Goal: Check status: Check status

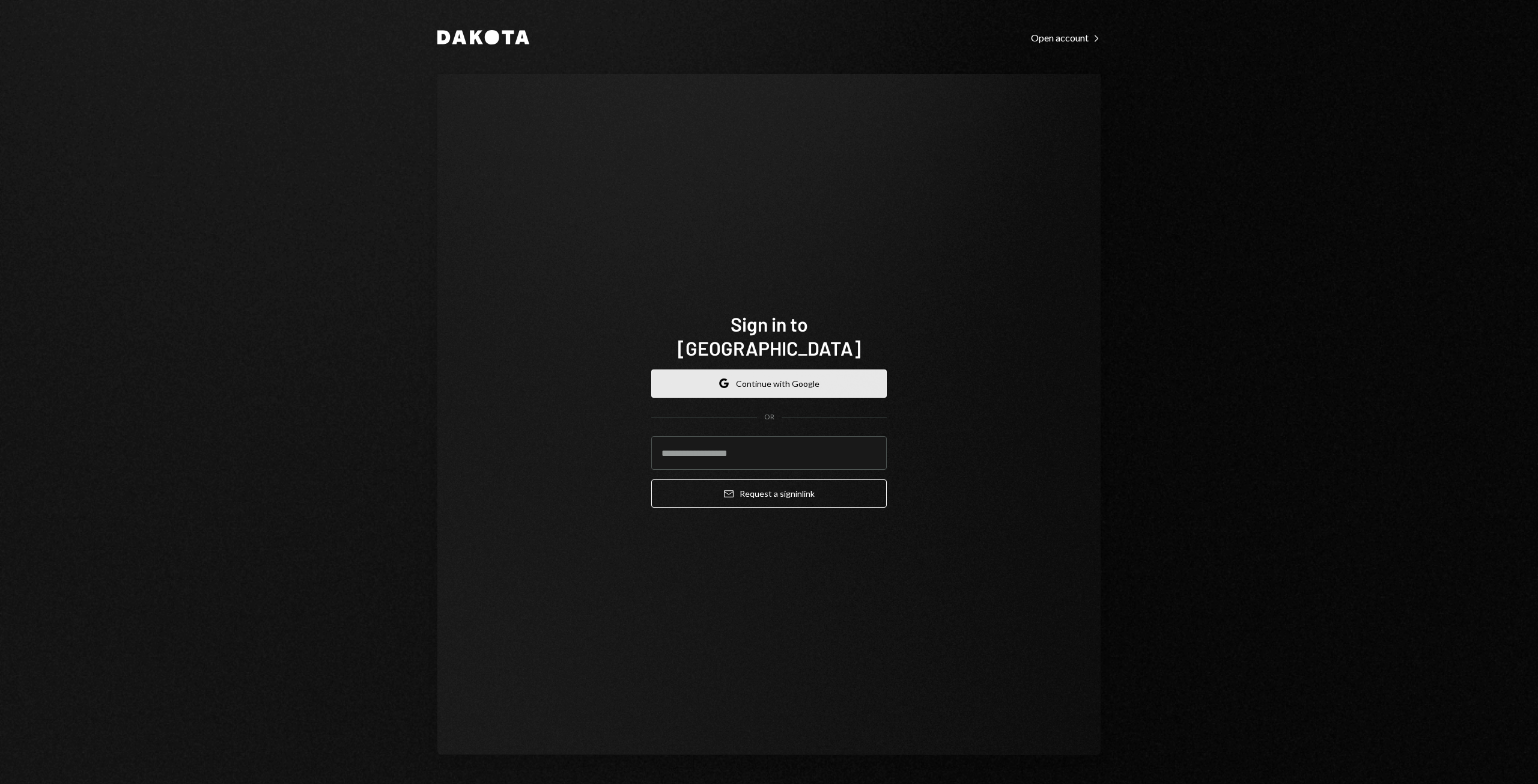
click at [785, 380] on button "Google Continue with Google" at bounding box center [769, 383] width 236 height 28
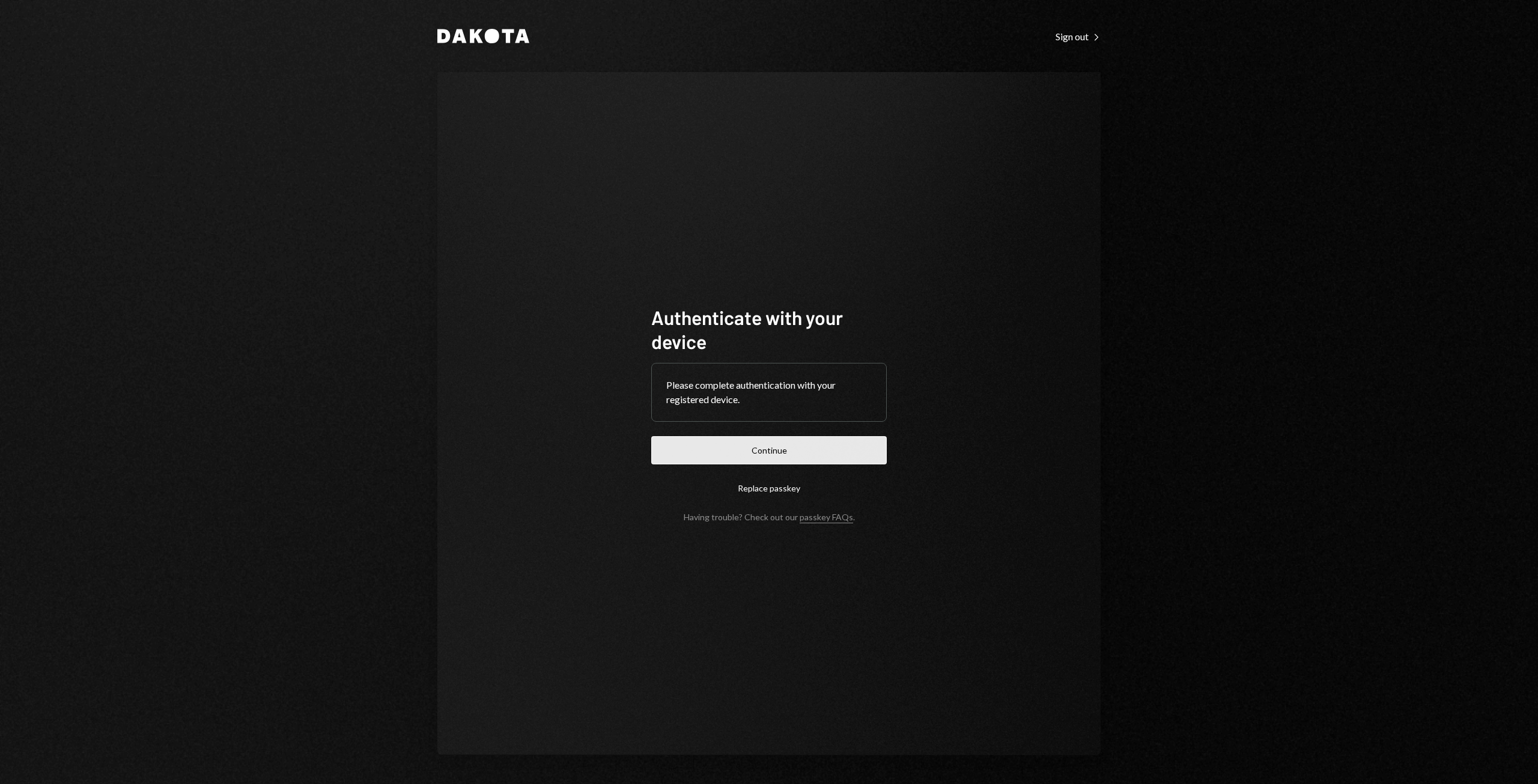
click at [773, 451] on button "Continue" at bounding box center [769, 450] width 236 height 28
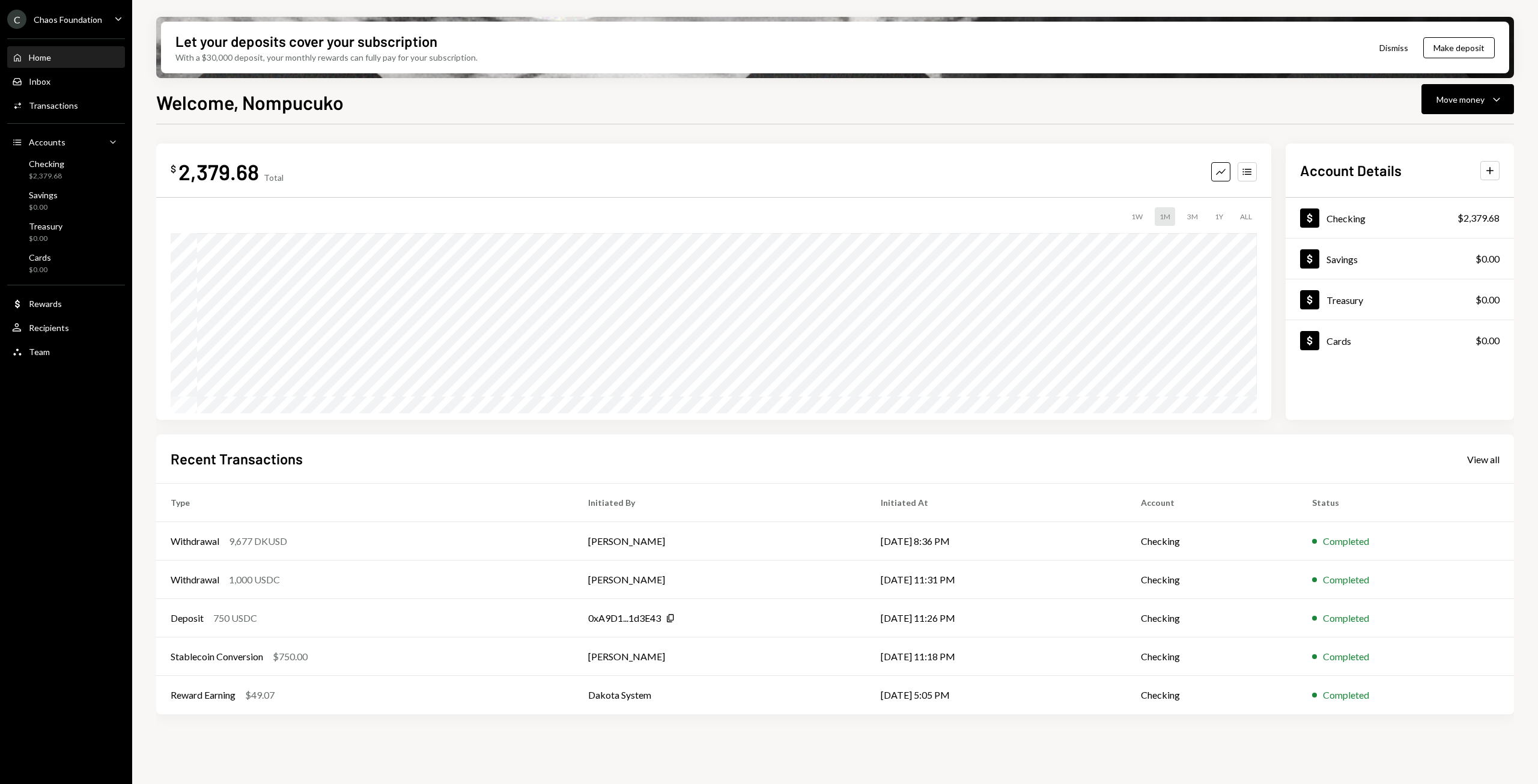
click at [117, 19] on icon "Main" at bounding box center [118, 18] width 6 height 4
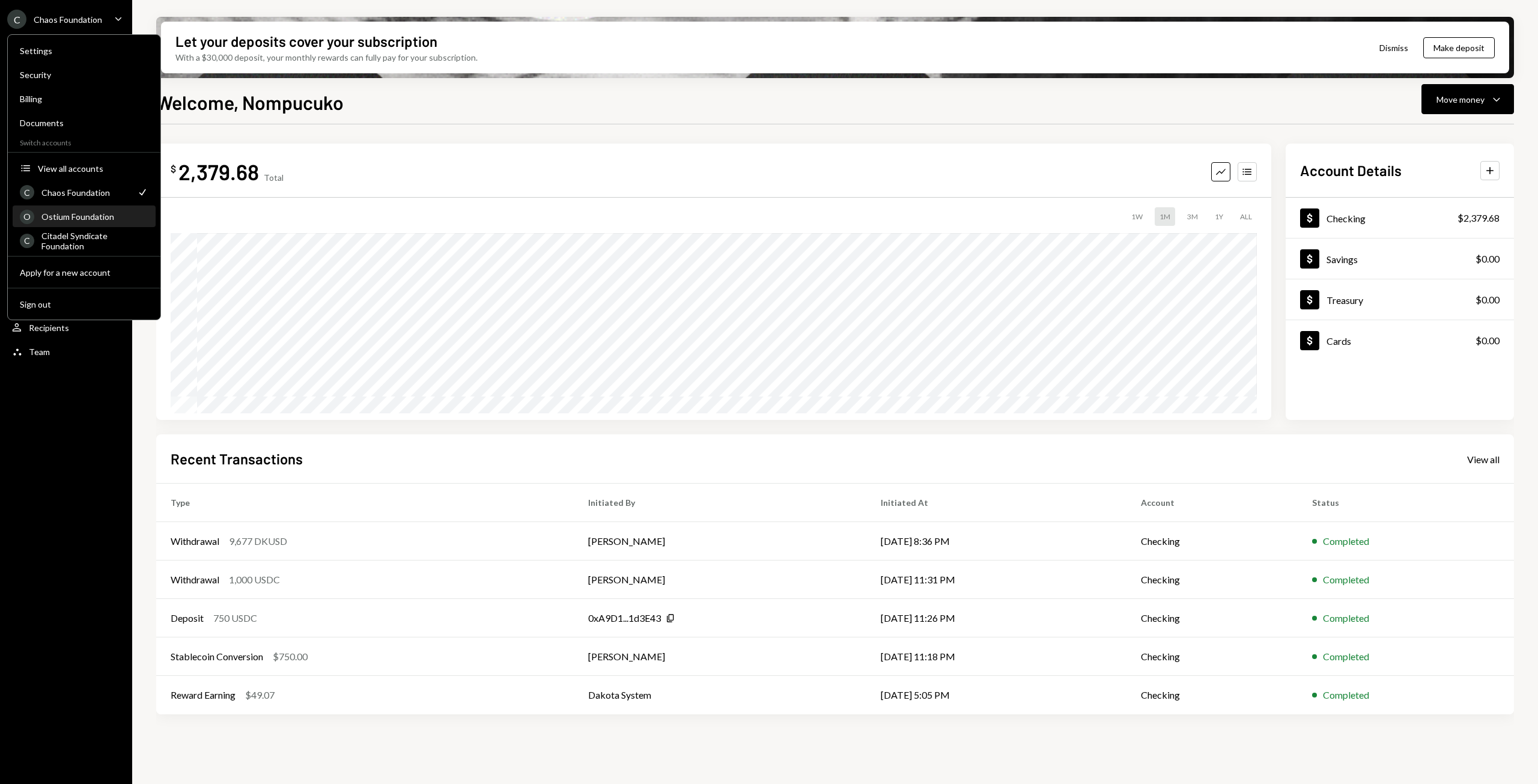
click at [76, 220] on div "Ostium Foundation" at bounding box center [95, 217] width 107 height 10
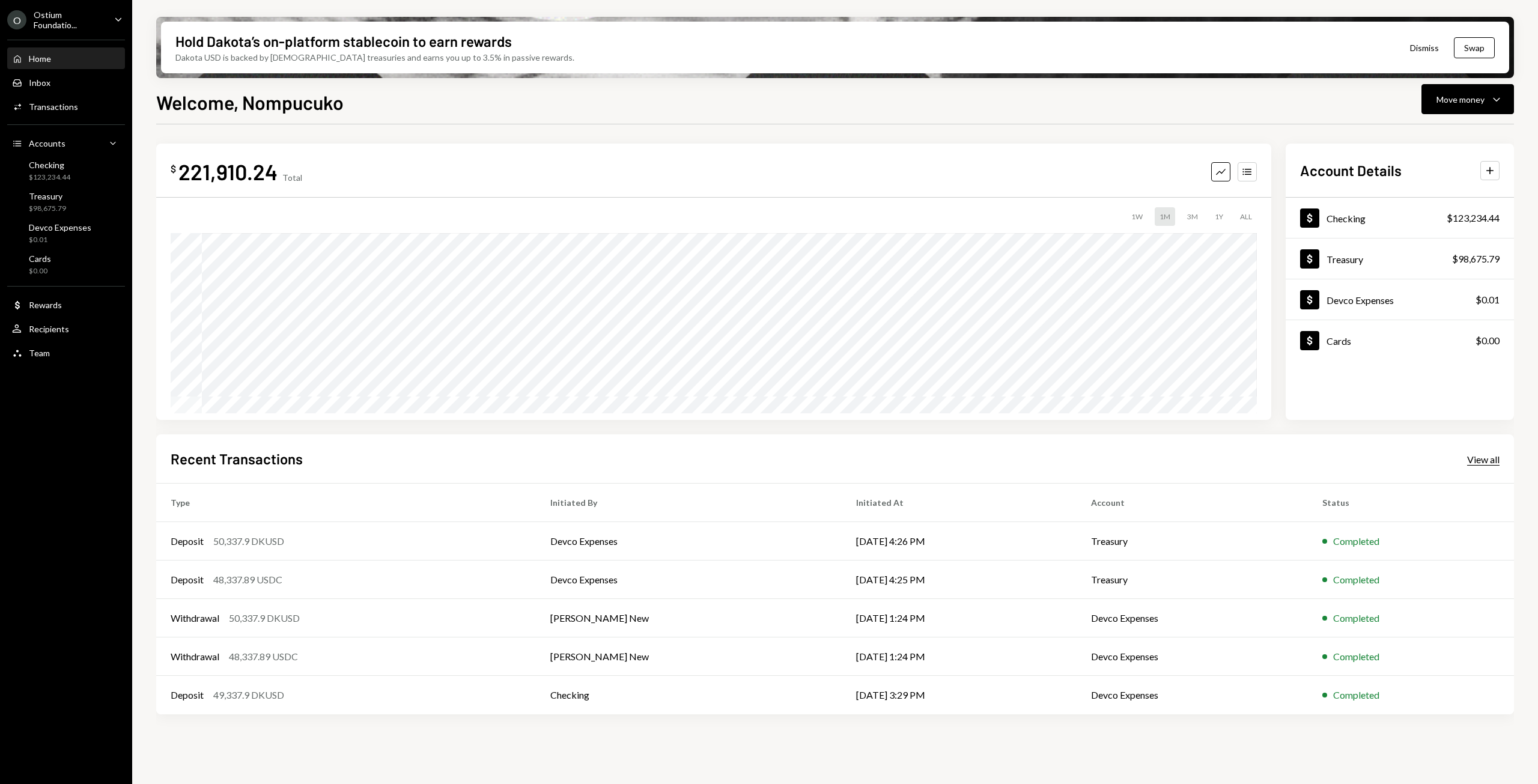
click at [1477, 461] on div "View all" at bounding box center [1483, 459] width 33 height 12
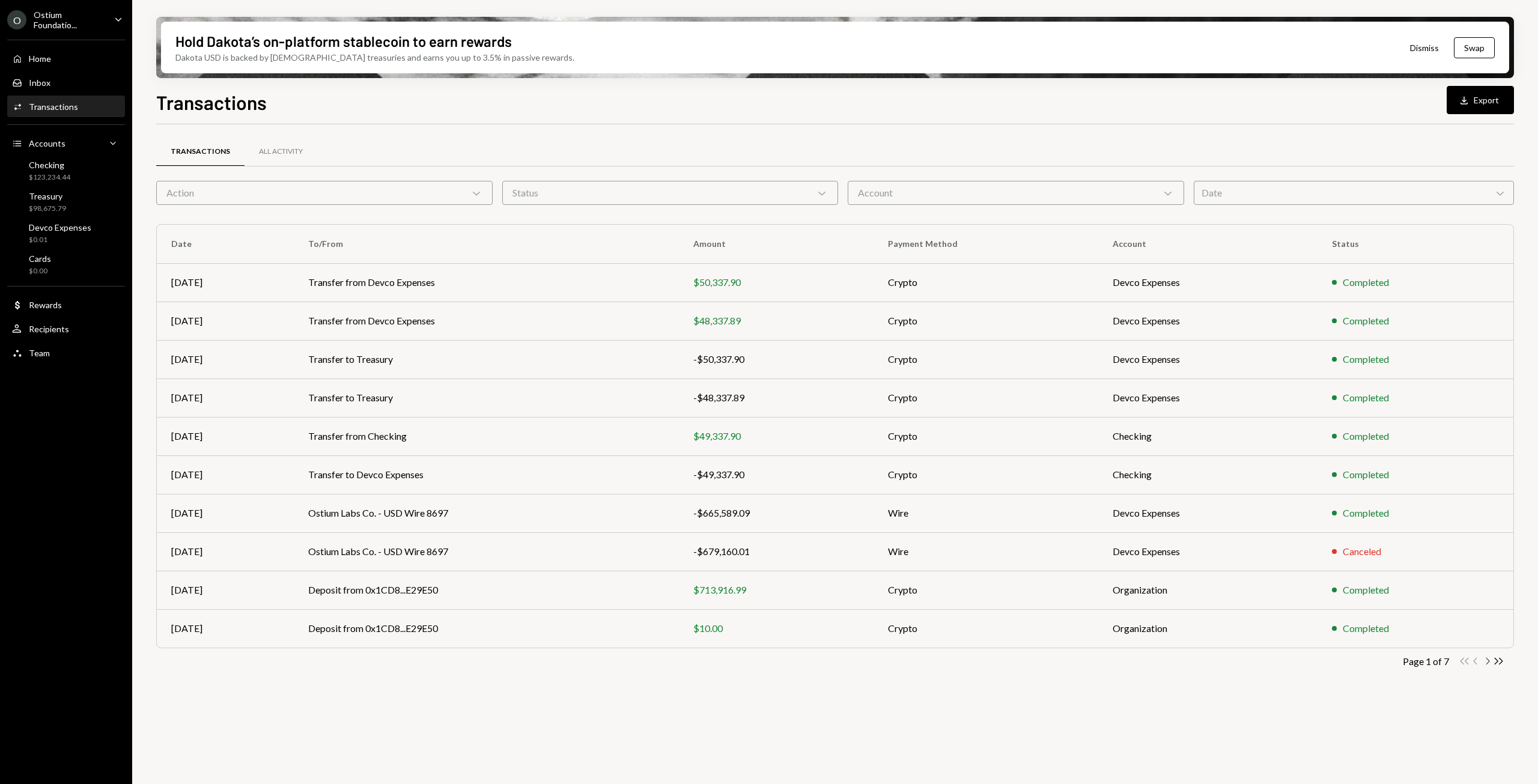
click at [1489, 660] on icon "Chevron Right" at bounding box center [1487, 661] width 12 height 12
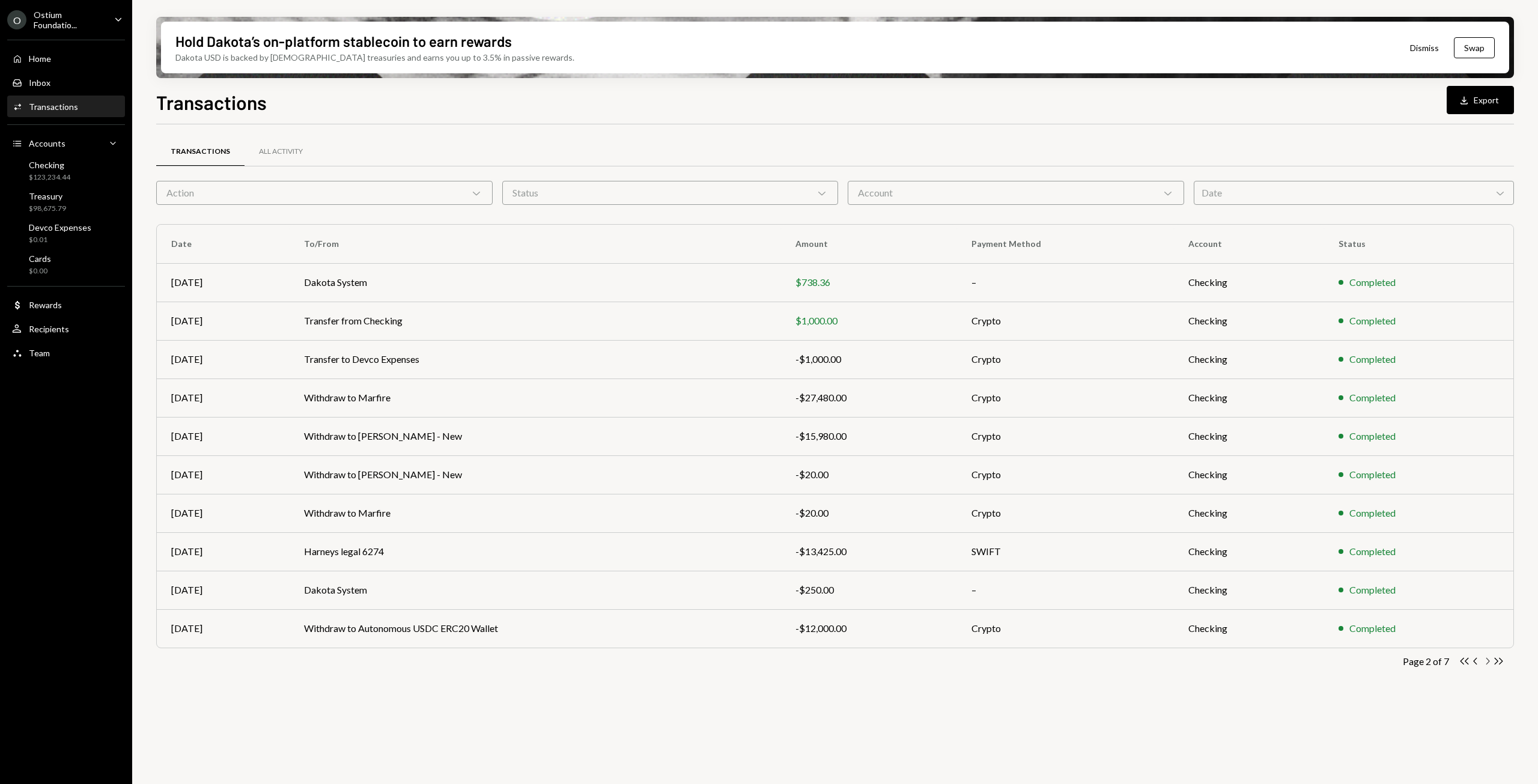
click at [1489, 660] on icon "Chevron Right" at bounding box center [1487, 661] width 12 height 12
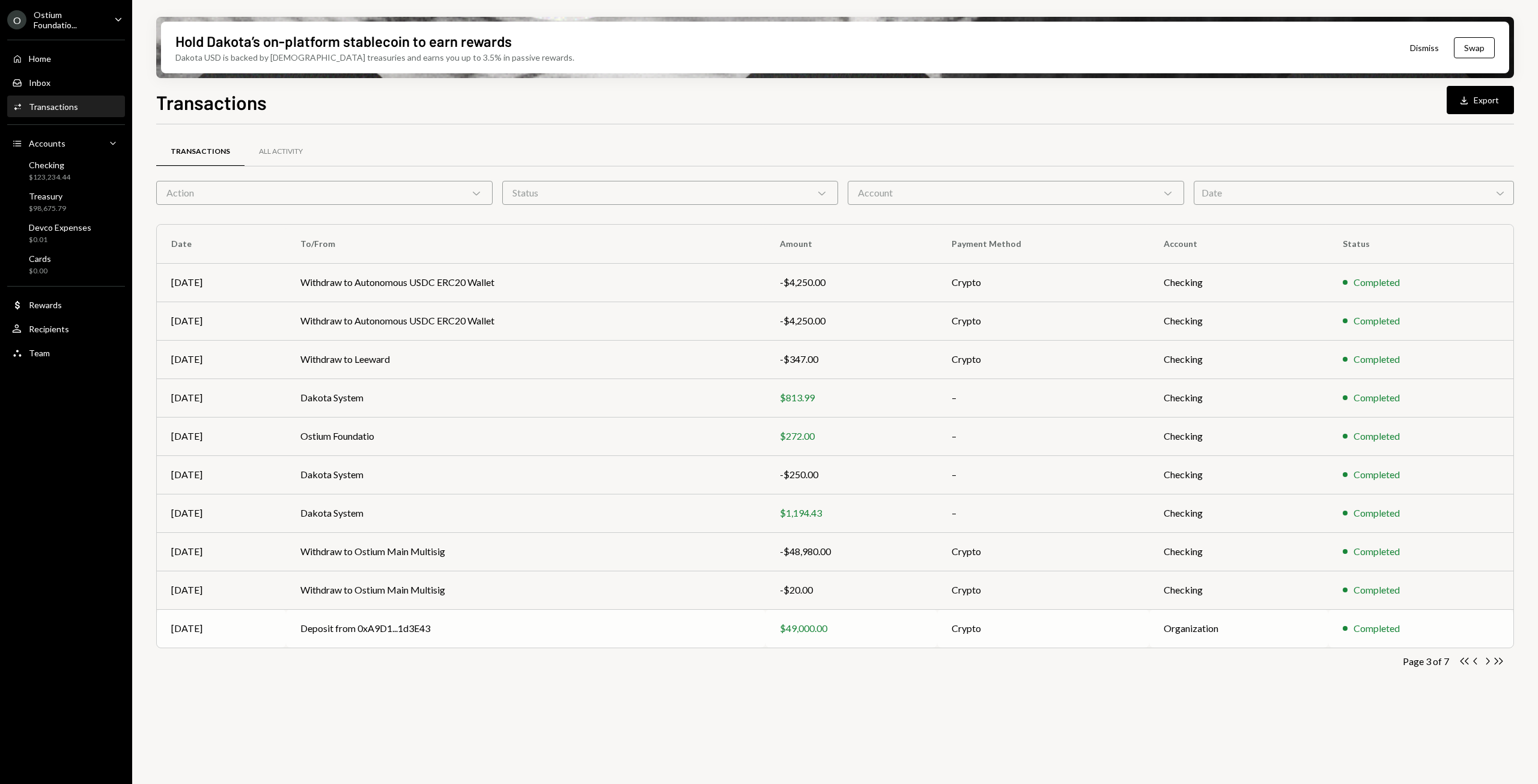
click at [594, 638] on td "Deposit from 0xA9D1...1d3E43" at bounding box center [526, 628] width 480 height 38
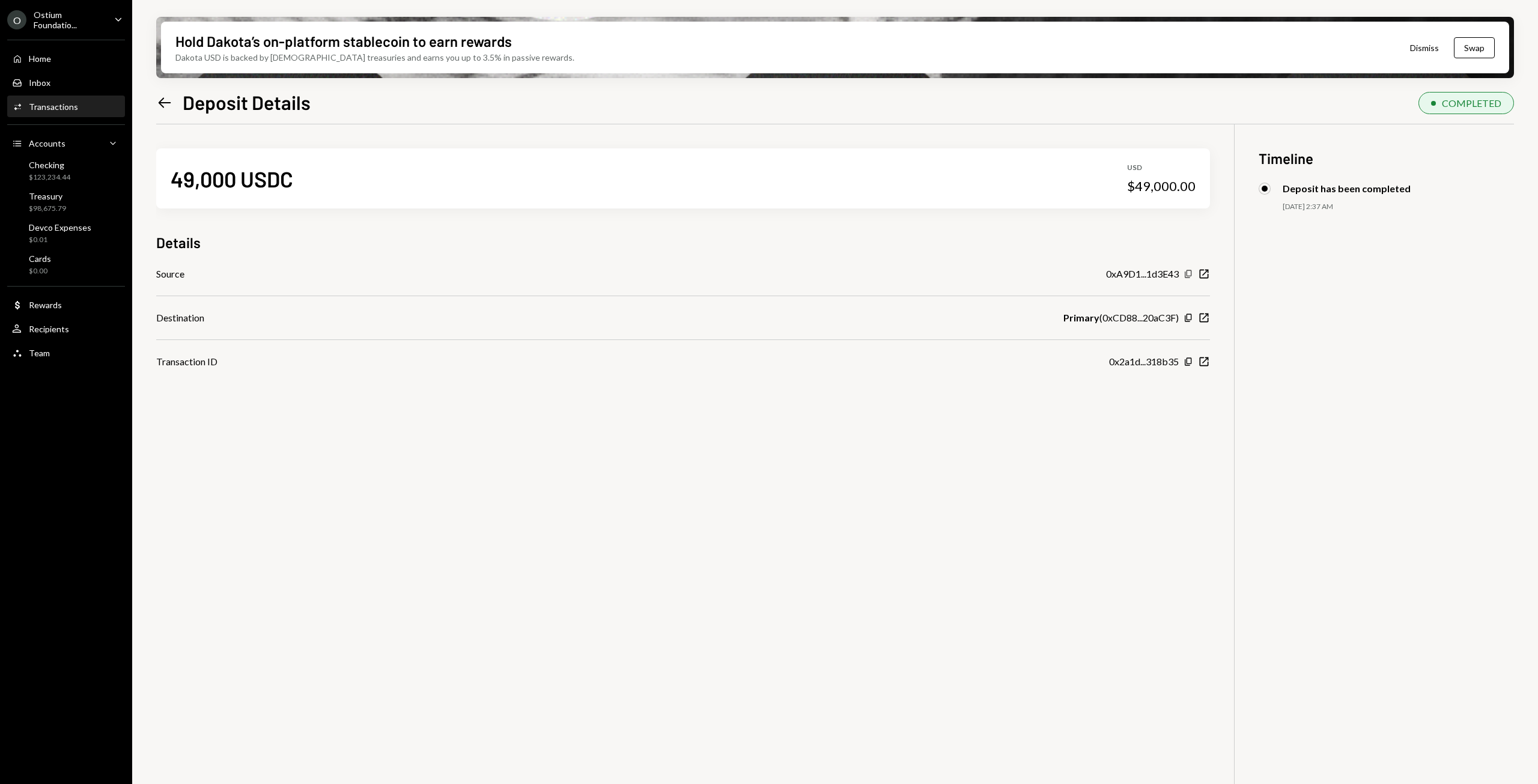
click at [1188, 273] on icon "Copy" at bounding box center [1188, 273] width 9 height 9
click at [1187, 318] on icon "button" at bounding box center [1188, 317] width 7 height 8
click at [163, 107] on icon at bounding box center [165, 102] width 12 height 10
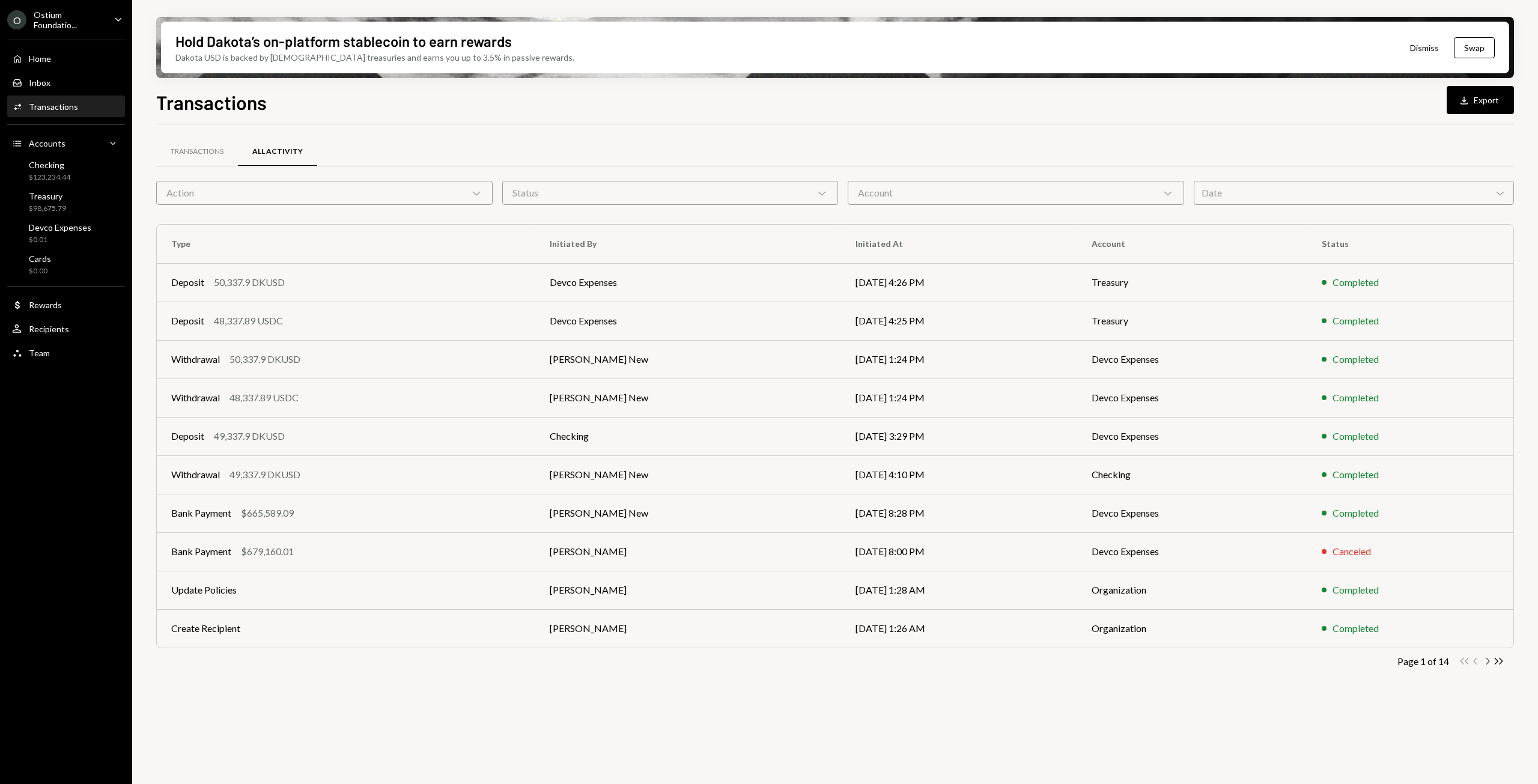
click at [1489, 660] on icon "button" at bounding box center [1488, 661] width 4 height 7
click at [1490, 661] on icon "Chevron Right" at bounding box center [1487, 661] width 12 height 12
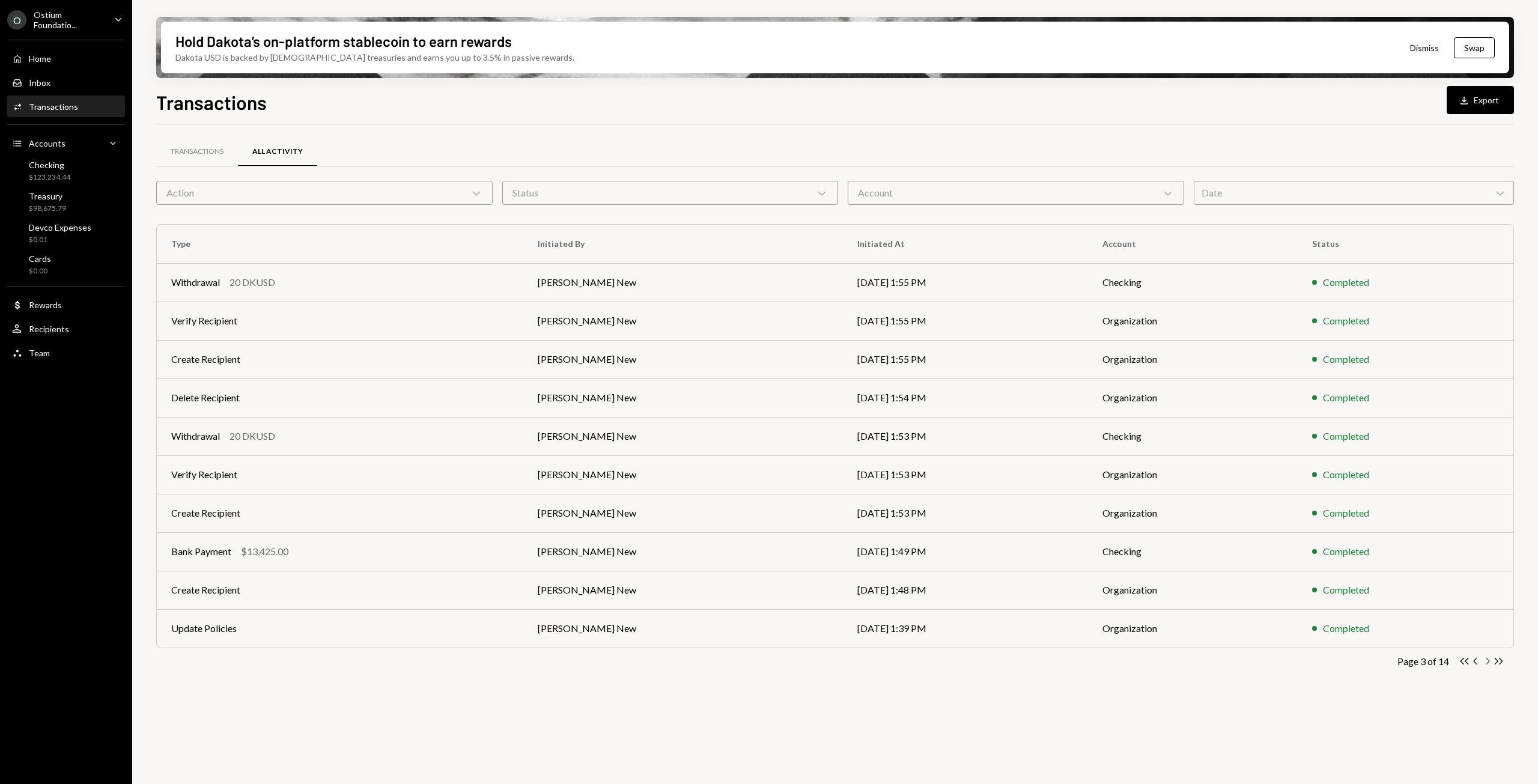
click at [1490, 661] on icon "Chevron Right" at bounding box center [1487, 661] width 12 height 12
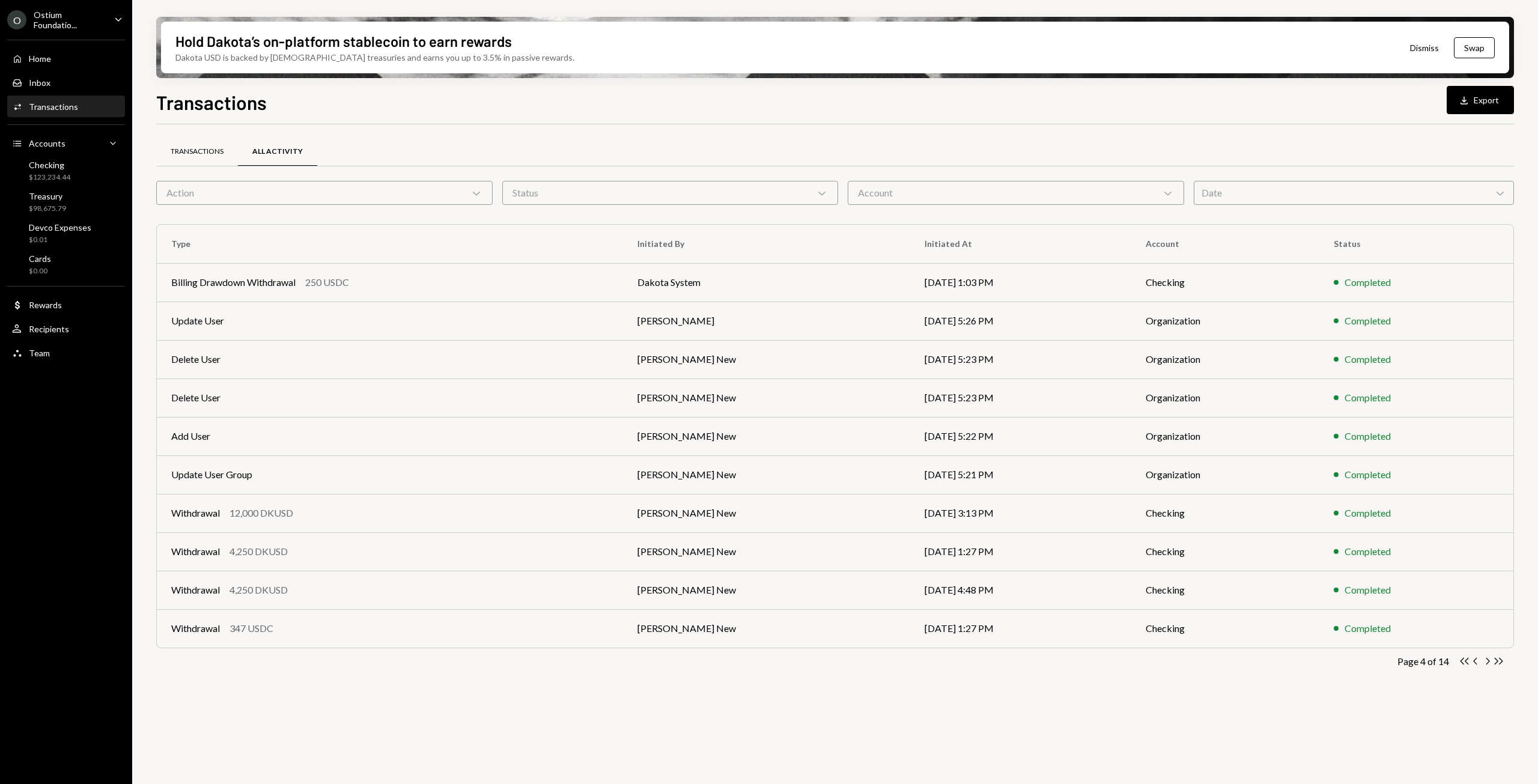
click at [209, 153] on div "Transactions" at bounding box center [196, 151] width 53 height 10
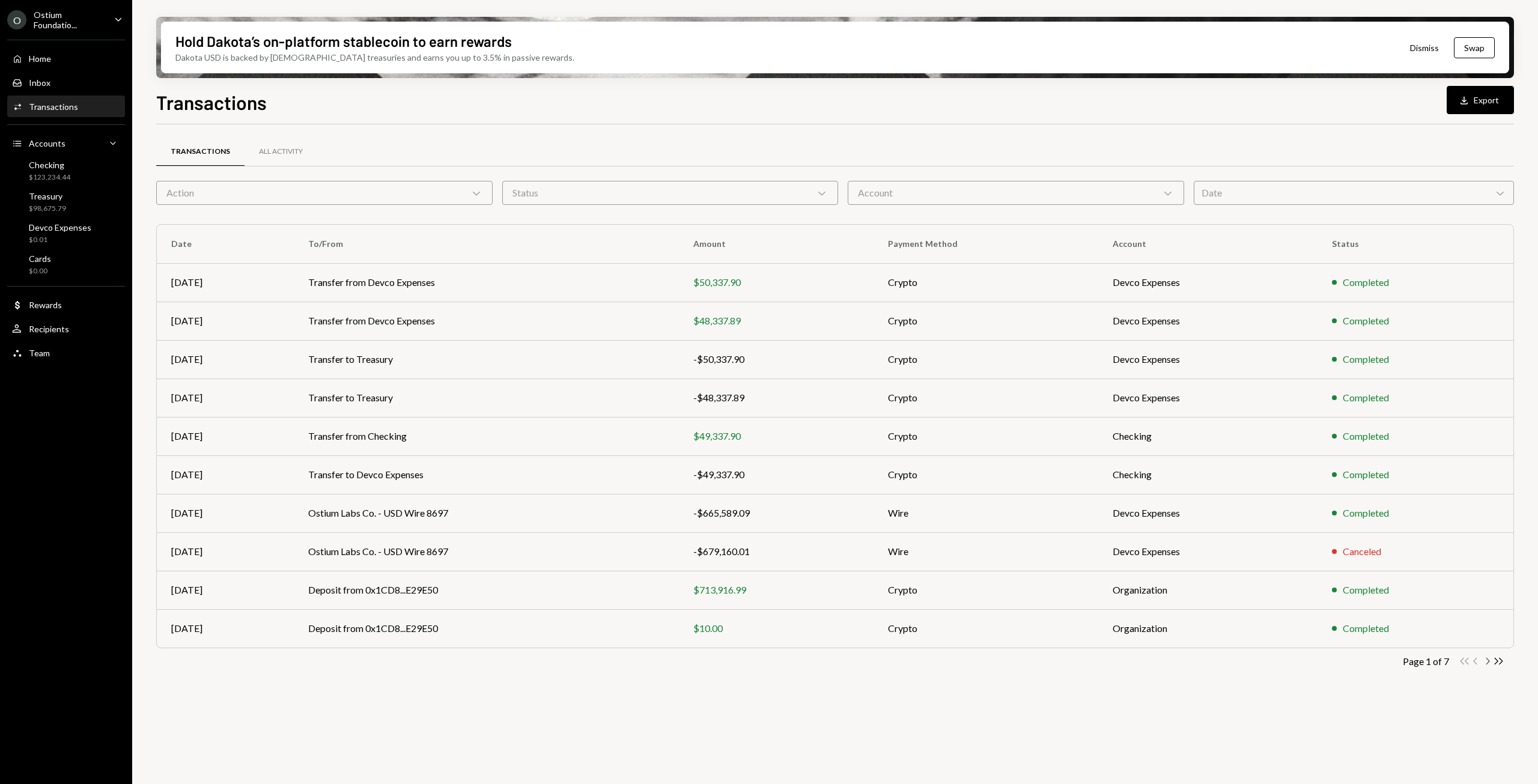
click at [1489, 662] on icon "Chevron Right" at bounding box center [1487, 661] width 12 height 12
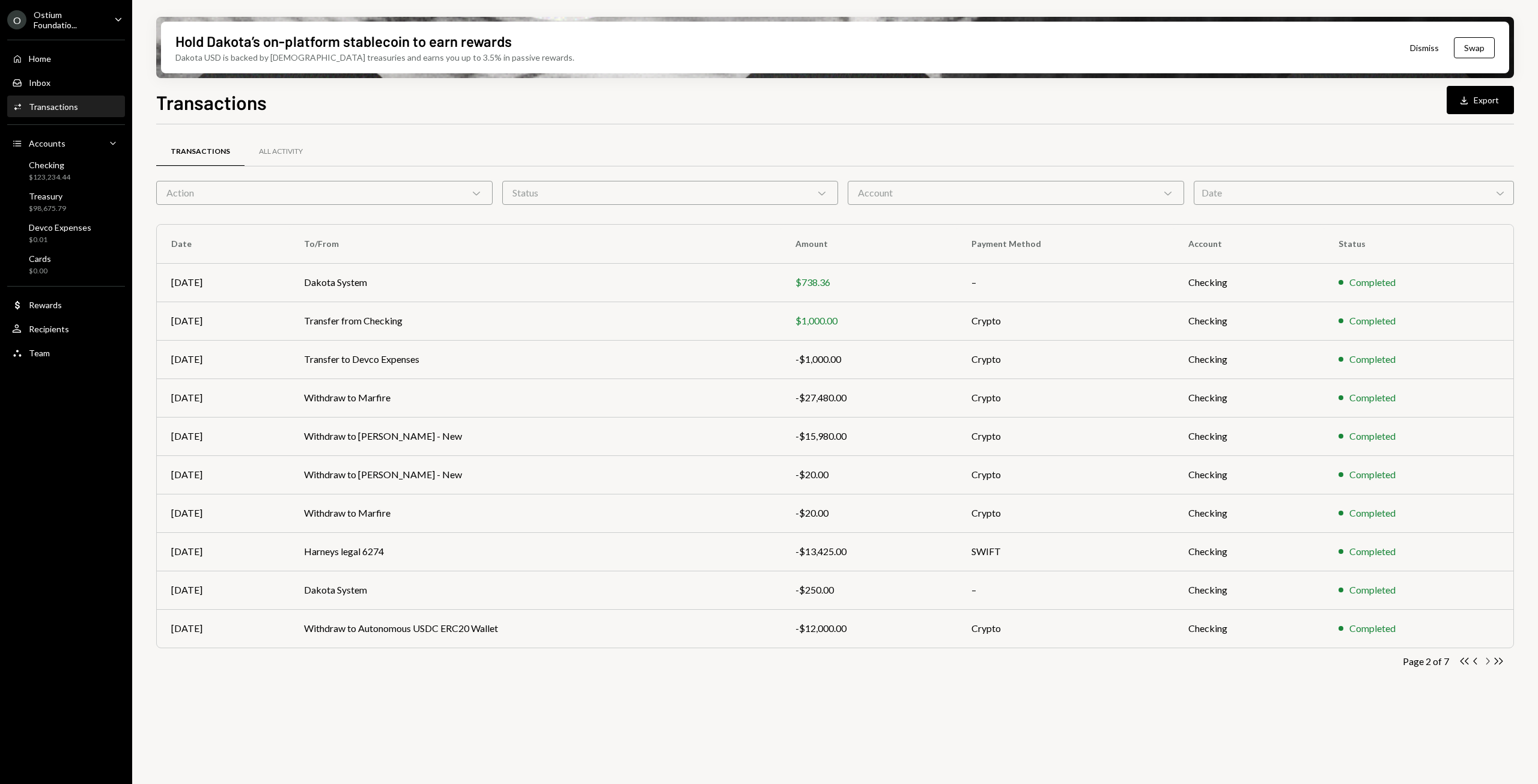
click at [1490, 662] on icon "Chevron Right" at bounding box center [1487, 661] width 12 height 12
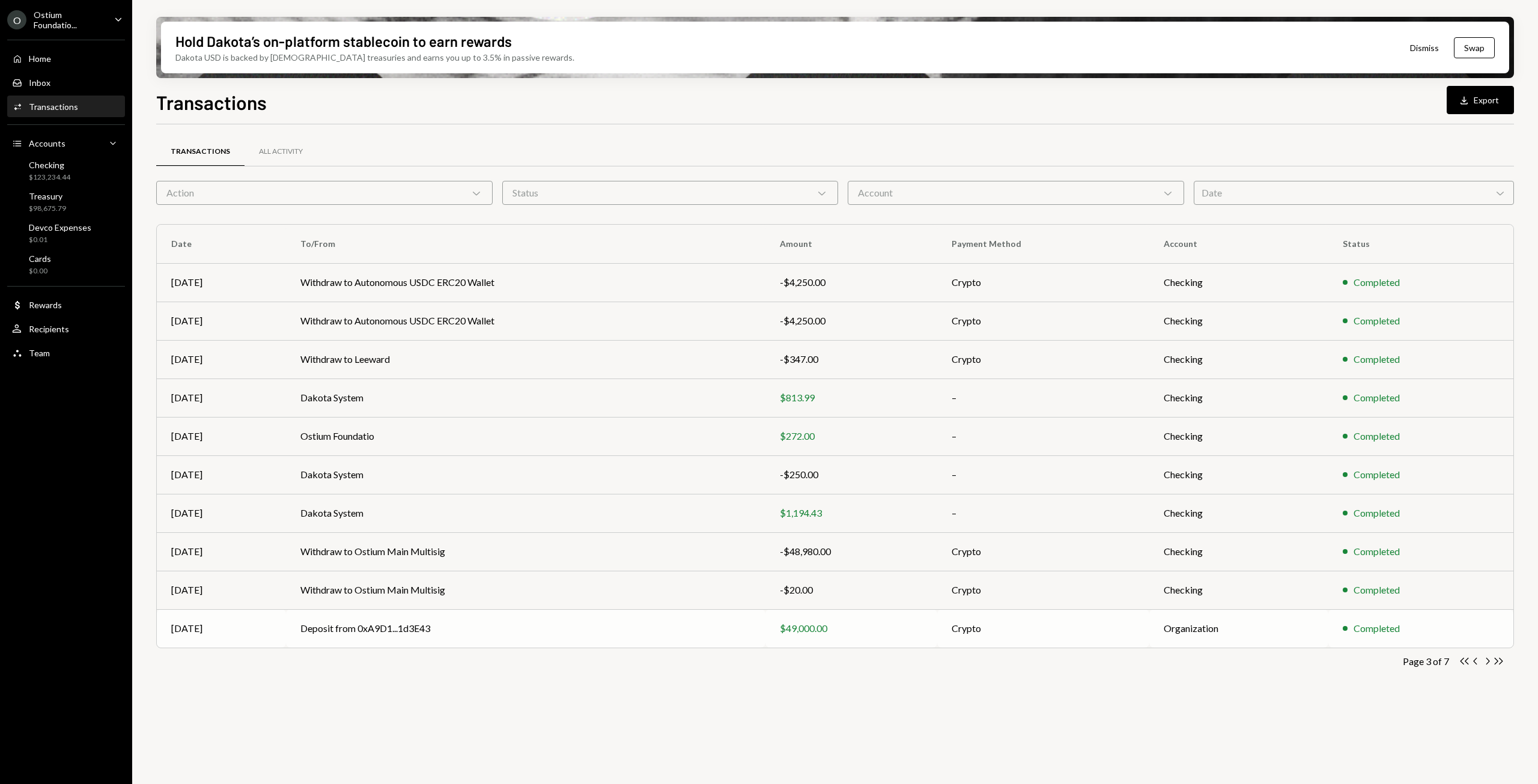
click at [620, 640] on td "Deposit from 0xA9D1...1d3E43" at bounding box center [526, 628] width 480 height 38
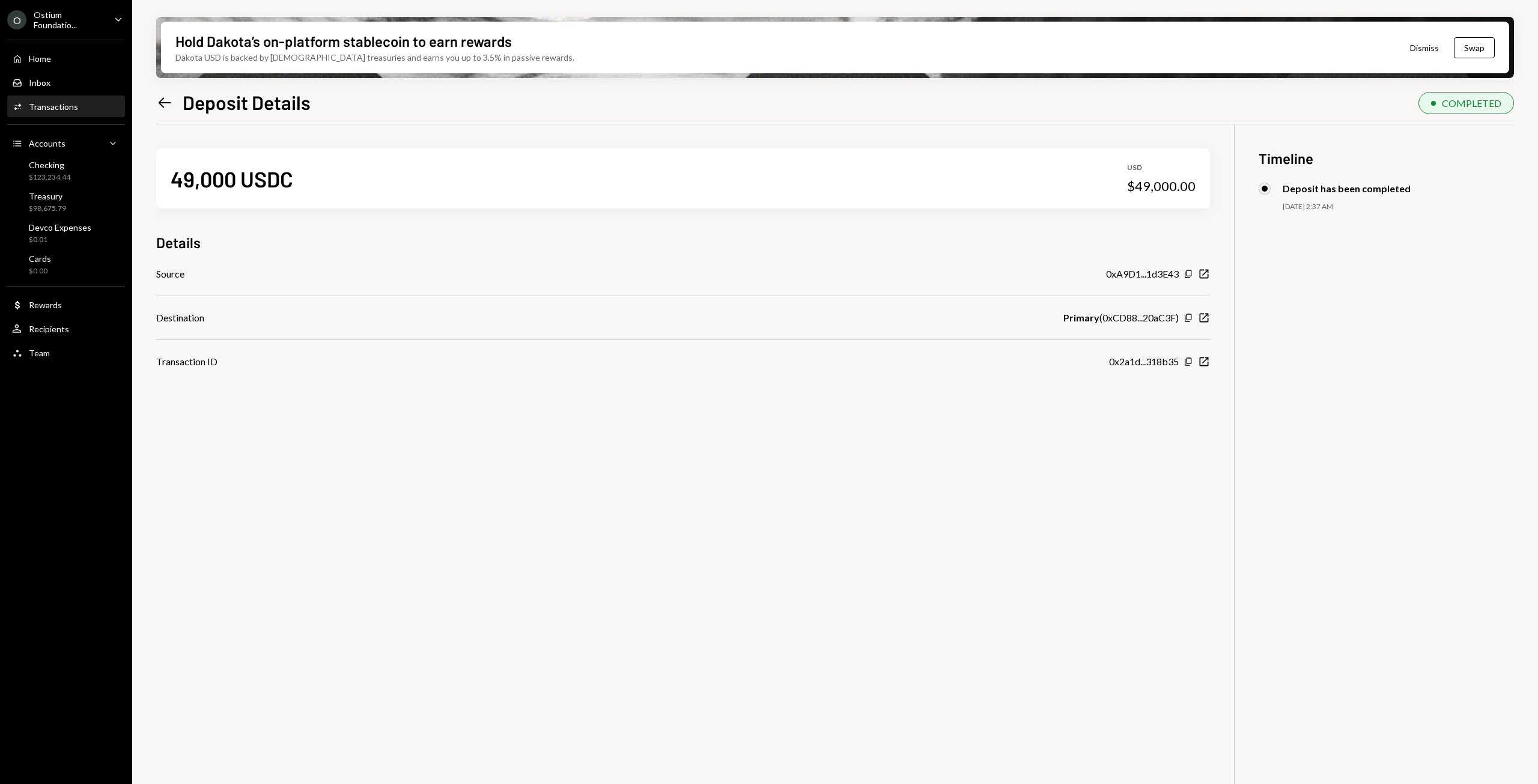
click at [159, 103] on icon at bounding box center [165, 102] width 12 height 10
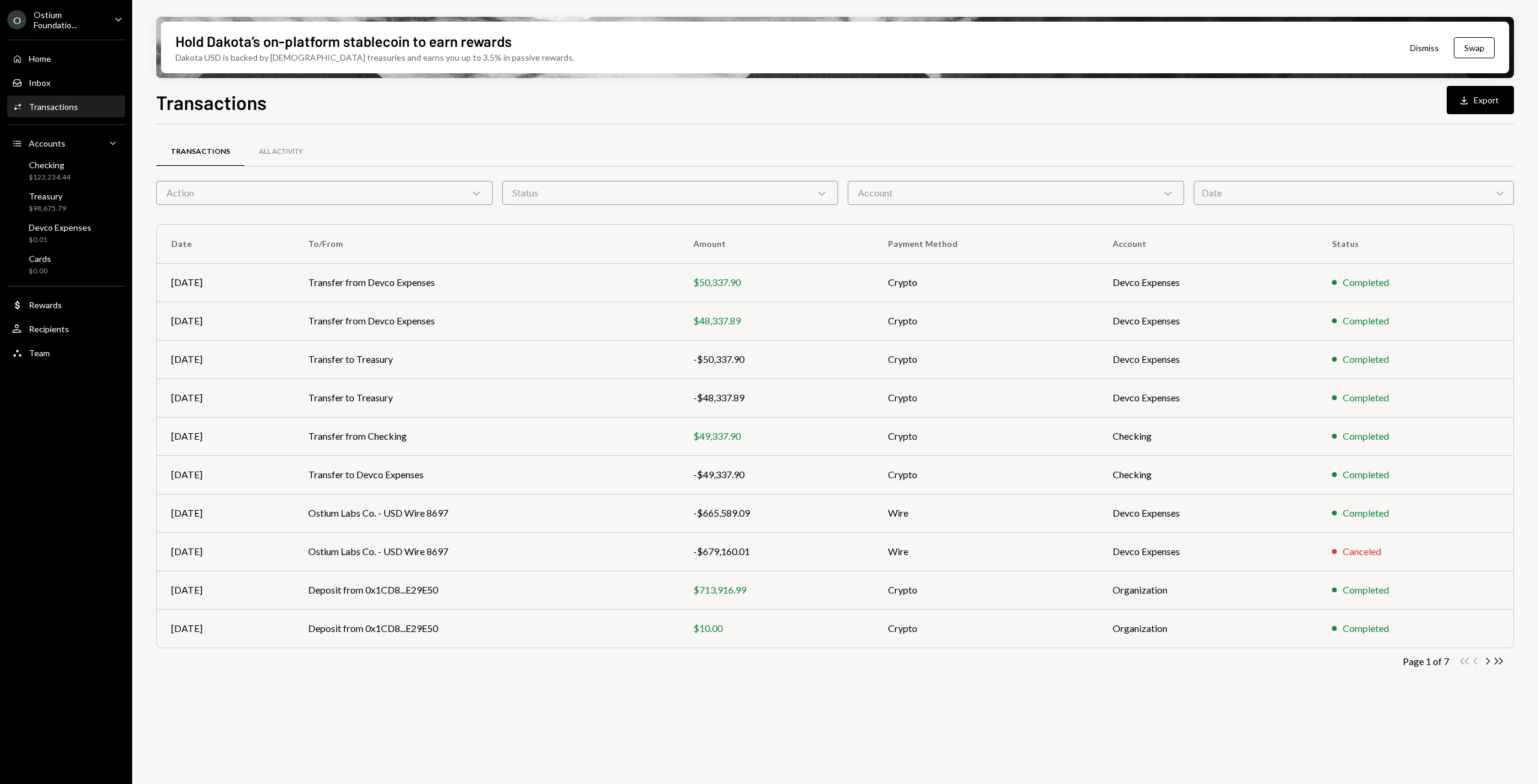
click at [40, 104] on div "Transactions" at bounding box center [54, 107] width 49 height 10
click at [1487, 659] on icon "Chevron Right" at bounding box center [1487, 661] width 12 height 12
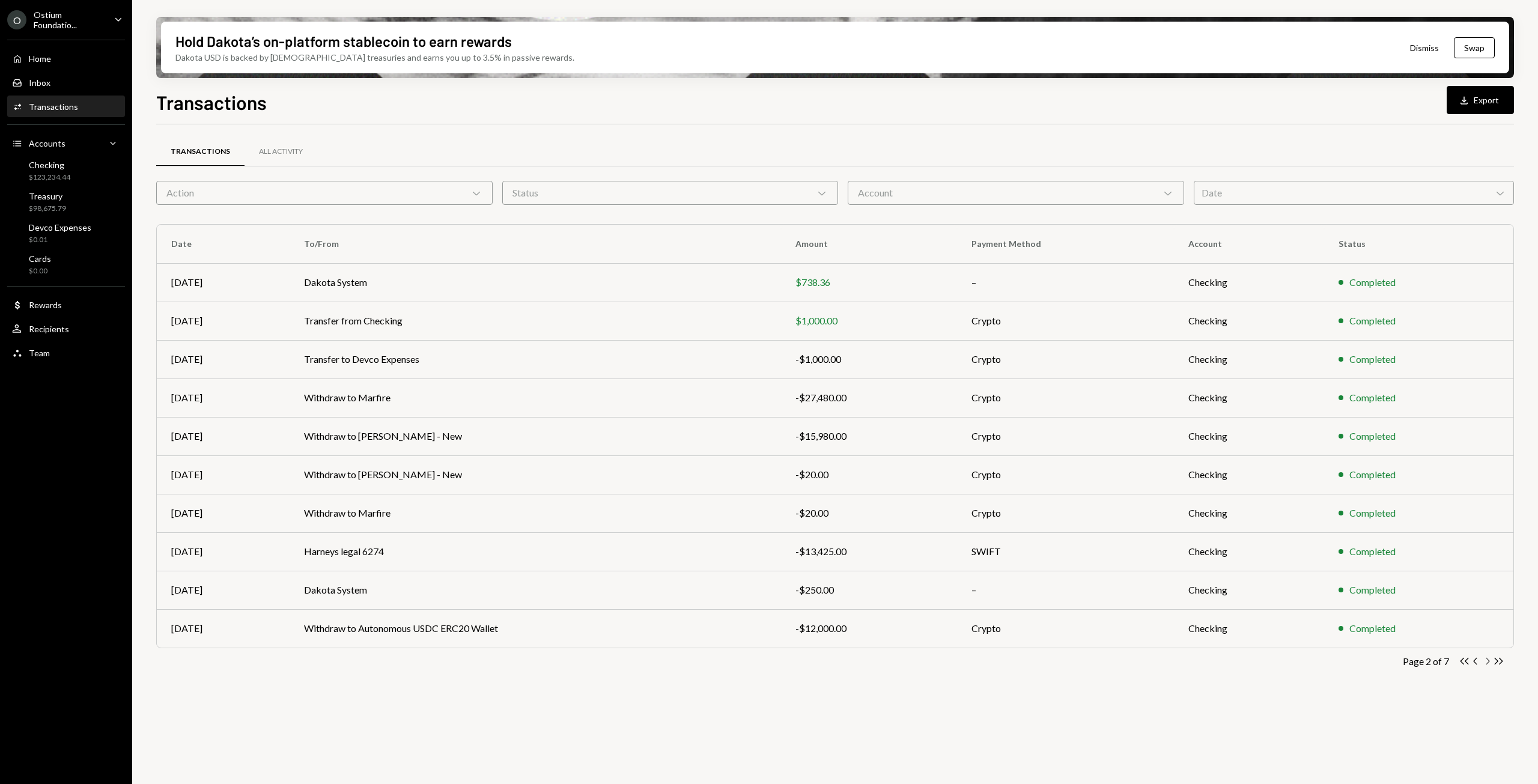
click at [1487, 659] on icon "Chevron Right" at bounding box center [1487, 661] width 12 height 12
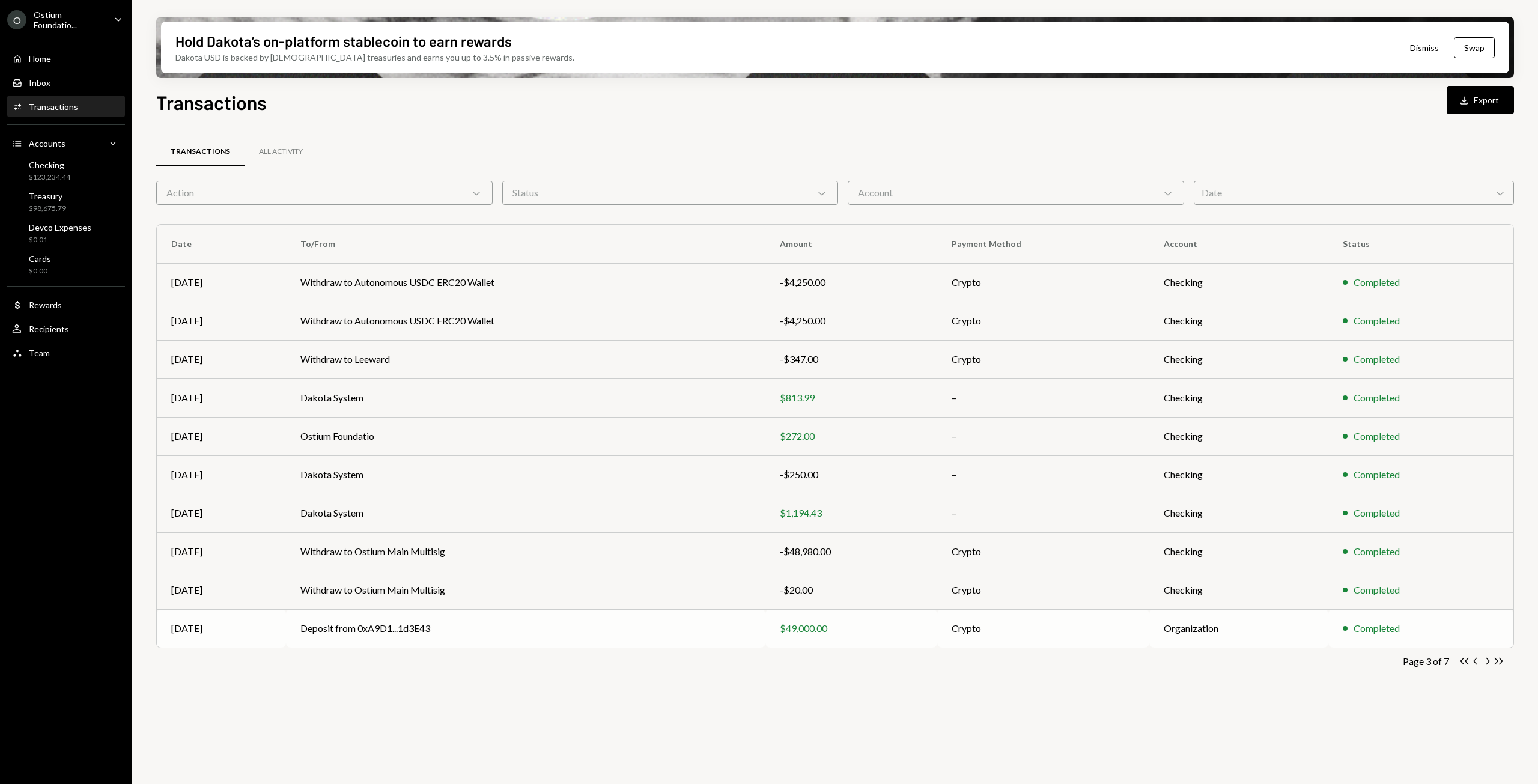
click at [762, 625] on td "Deposit from 0xA9D1...1d3E43" at bounding box center [526, 628] width 480 height 38
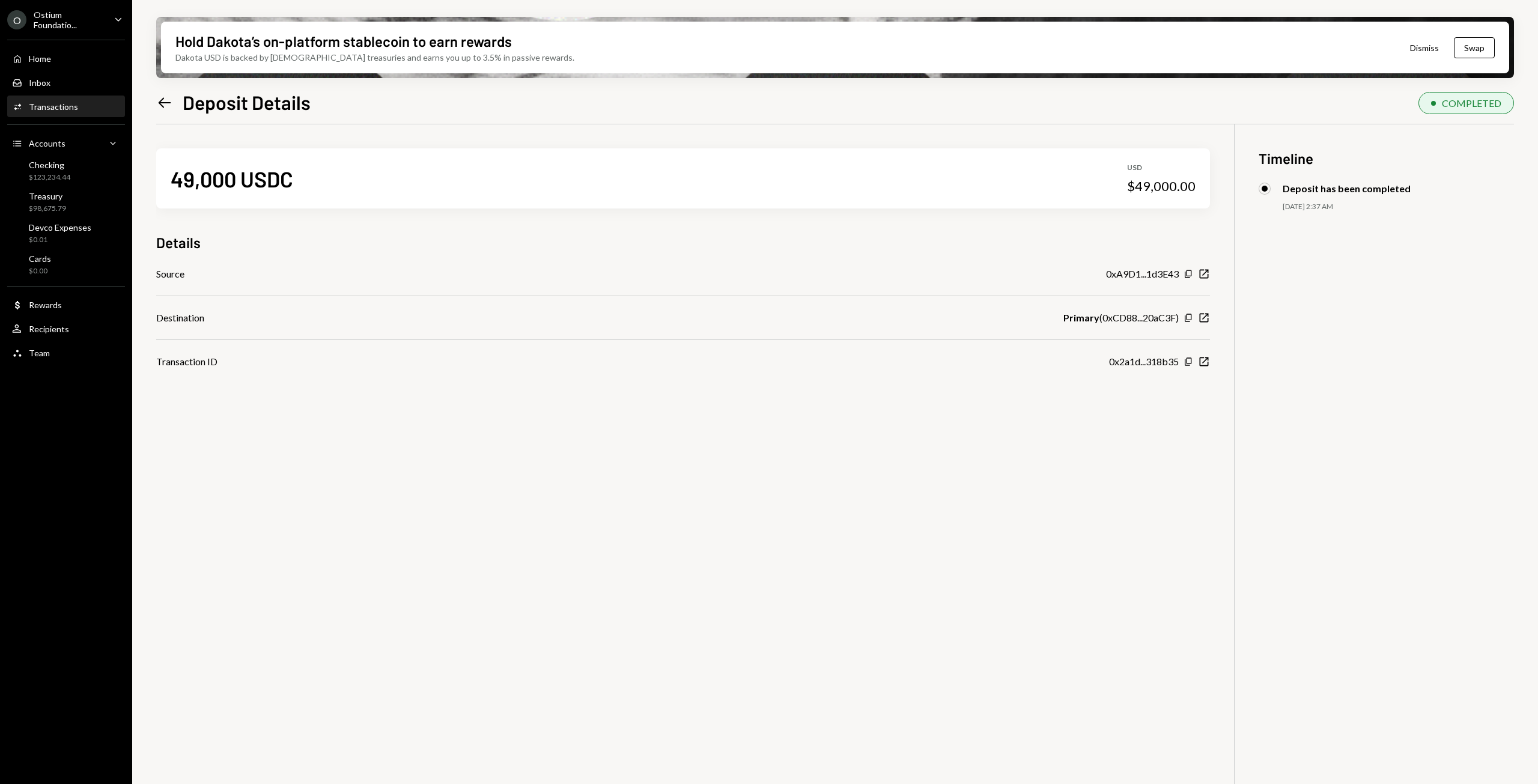
click at [167, 105] on icon "Left Arrow" at bounding box center [165, 102] width 17 height 17
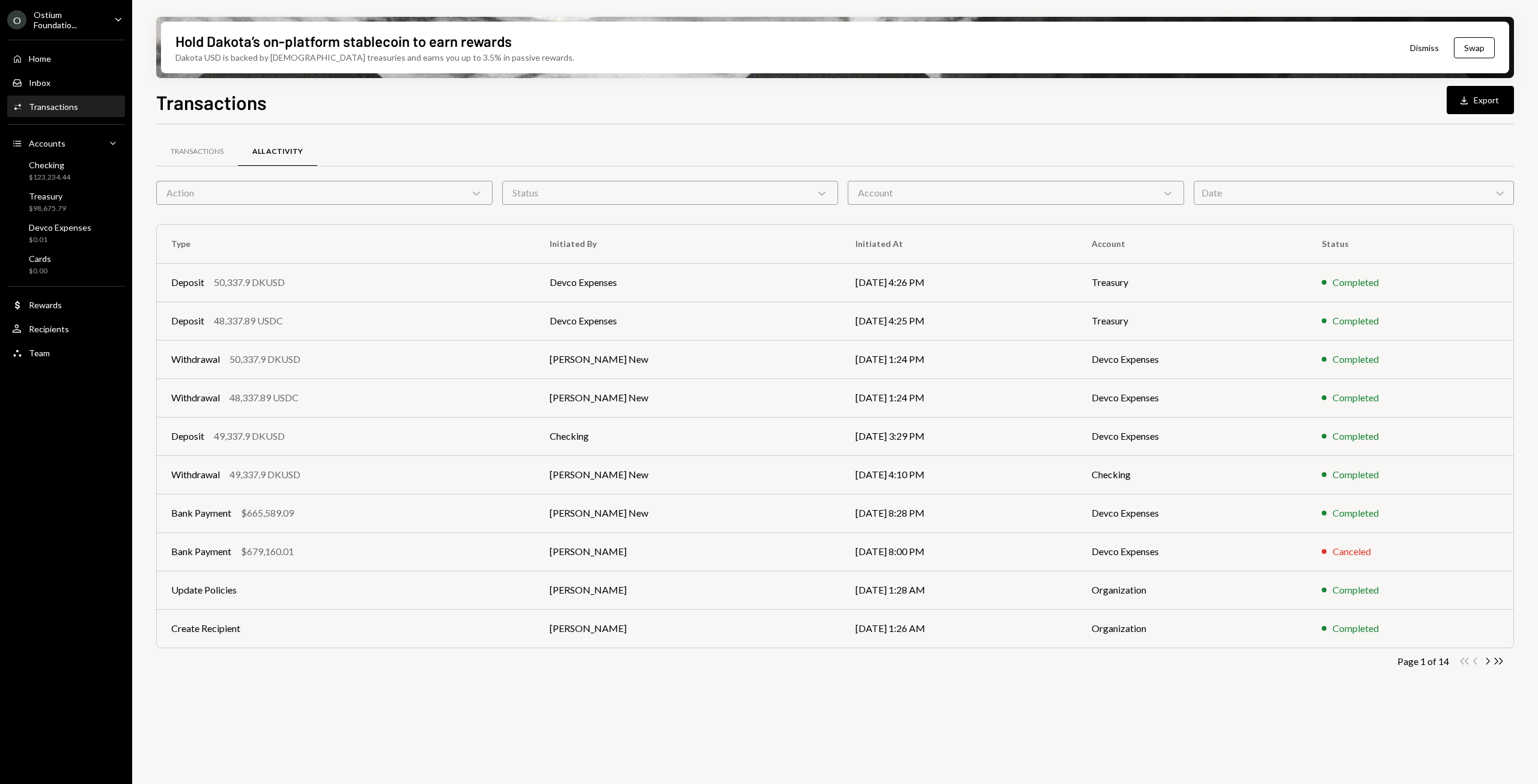
click at [54, 105] on div "Transactions" at bounding box center [54, 107] width 49 height 10
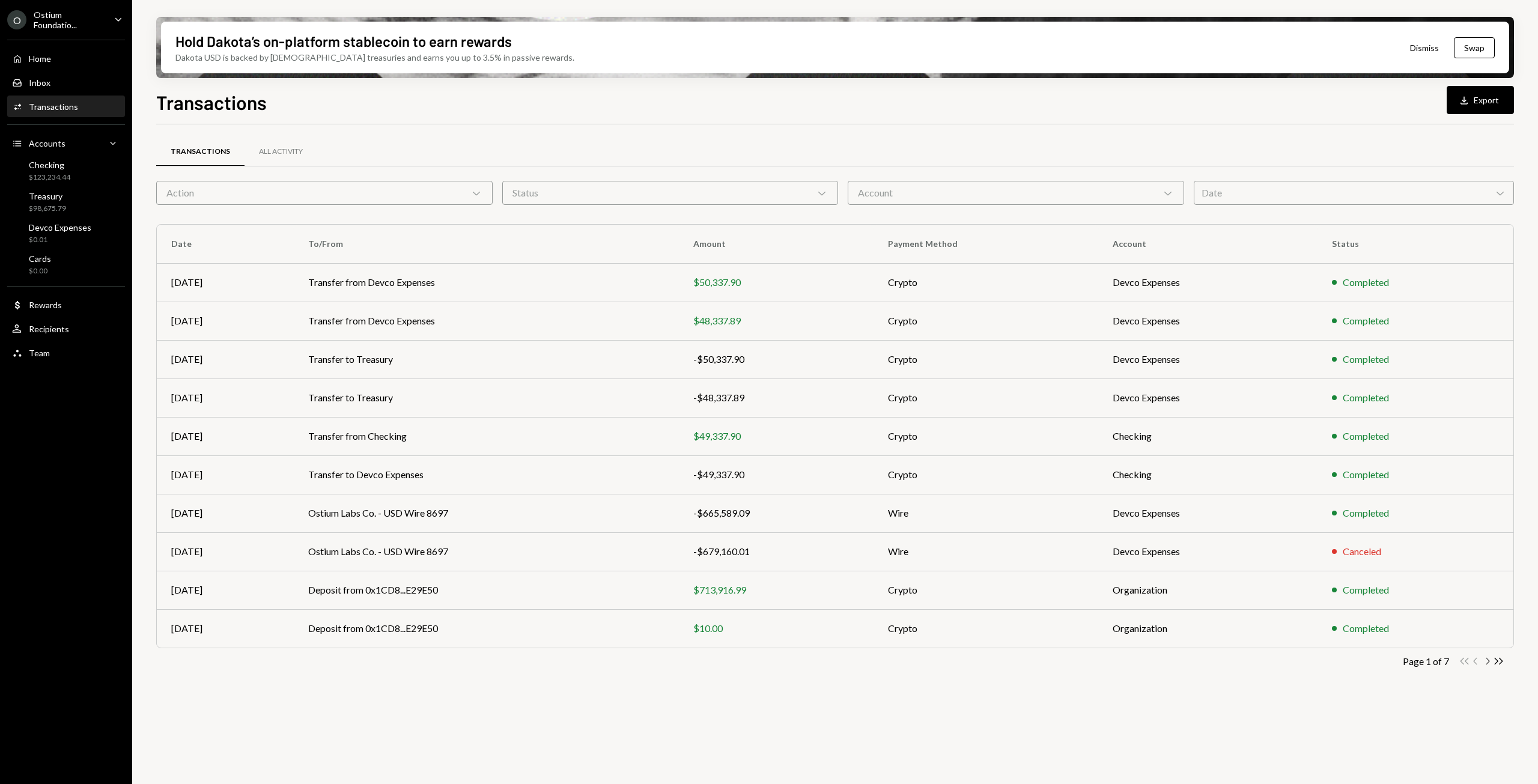
click at [1489, 662] on icon "button" at bounding box center [1488, 661] width 4 height 7
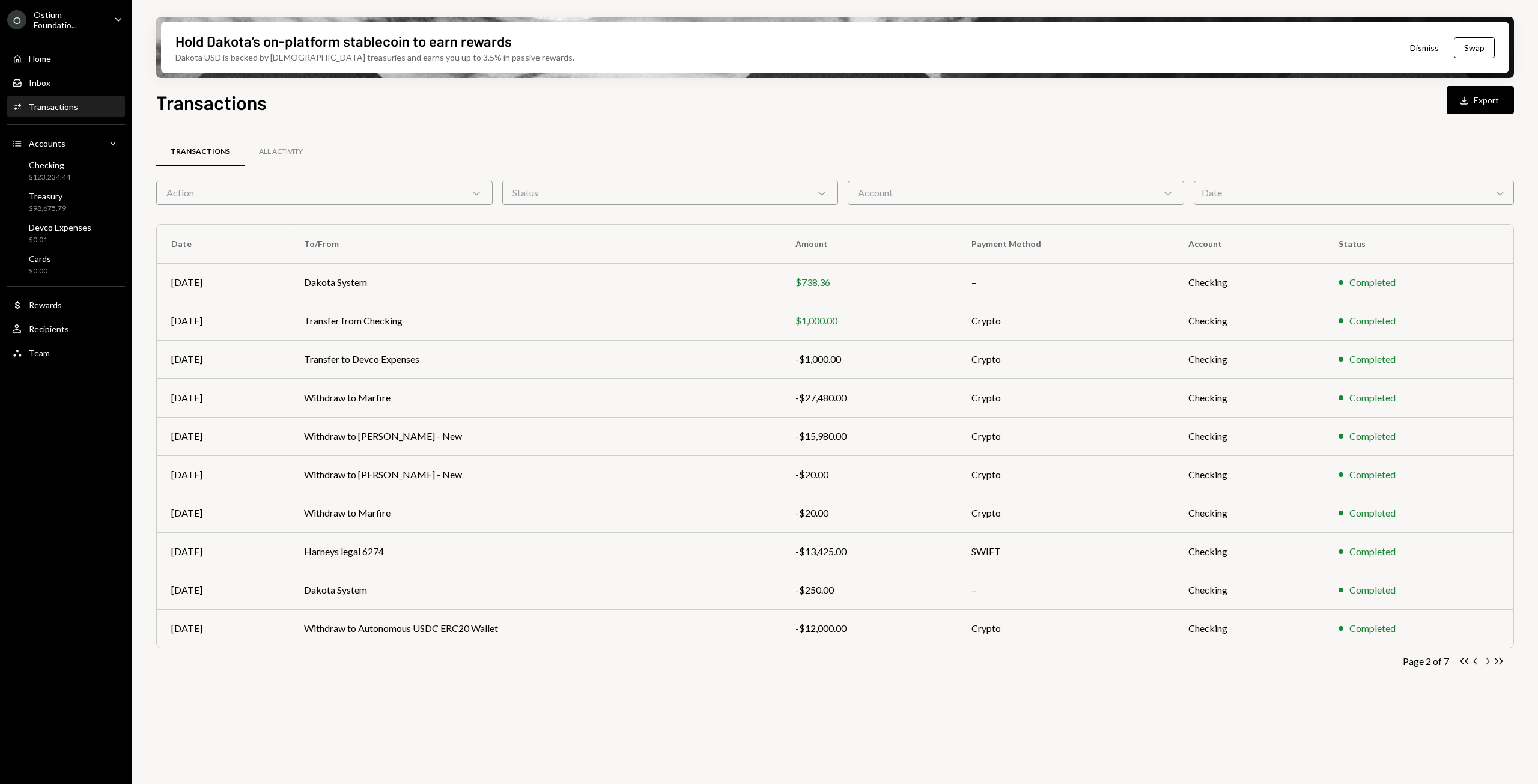
click at [1489, 659] on icon "Chevron Right" at bounding box center [1487, 661] width 12 height 12
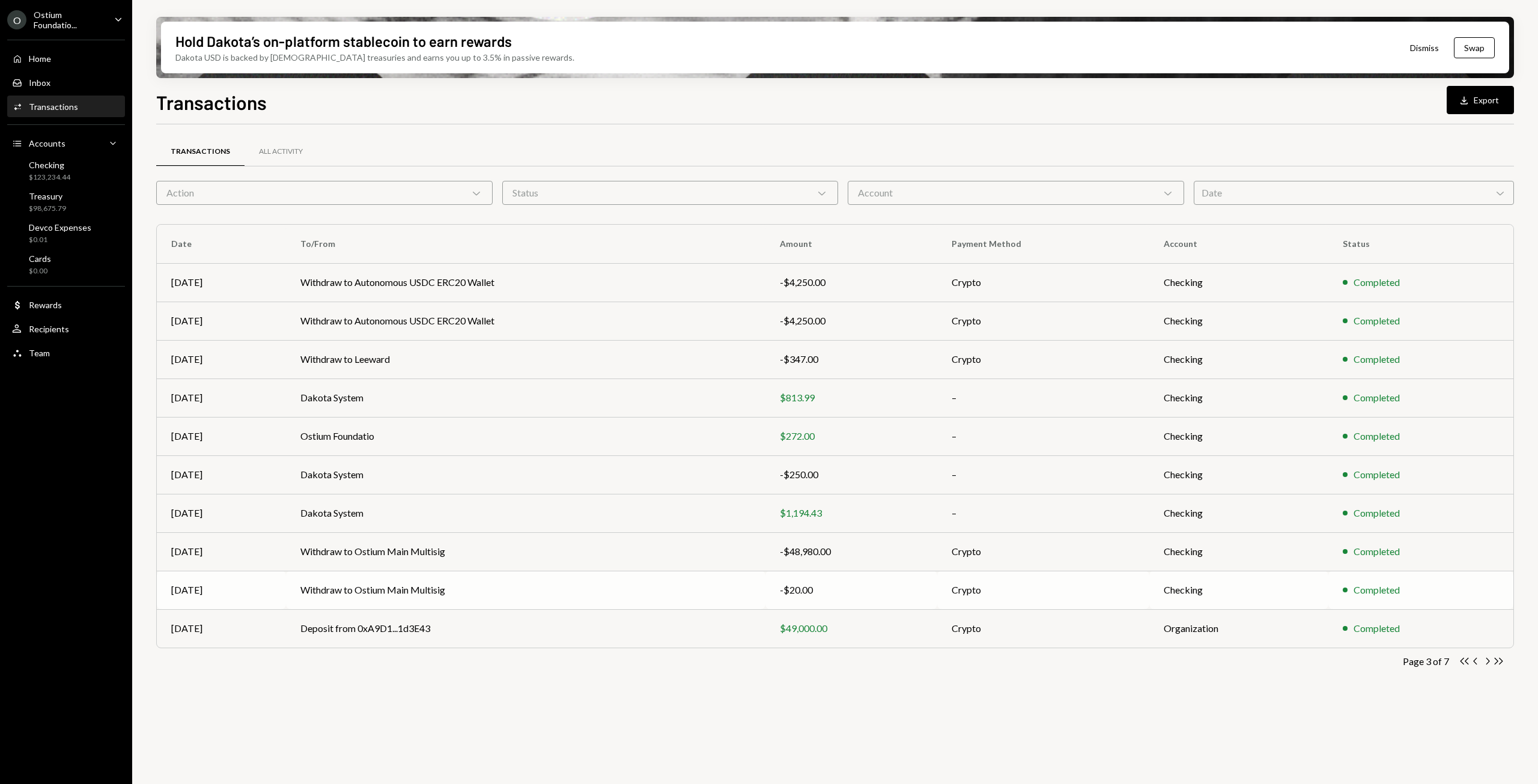
click at [812, 585] on div "-$20.00" at bounding box center [851, 590] width 143 height 14
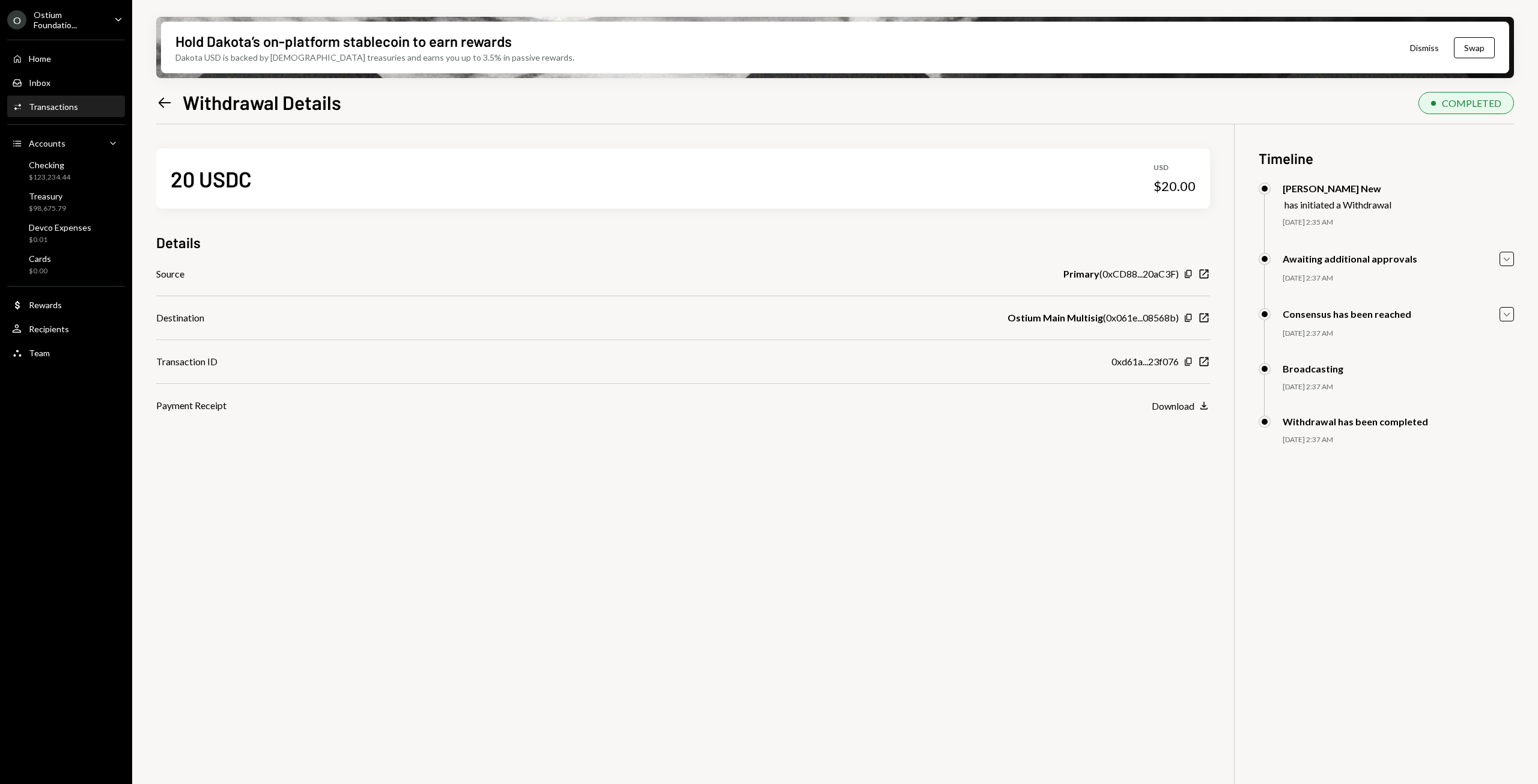
click at [165, 100] on icon "Left Arrow" at bounding box center [165, 102] width 17 height 17
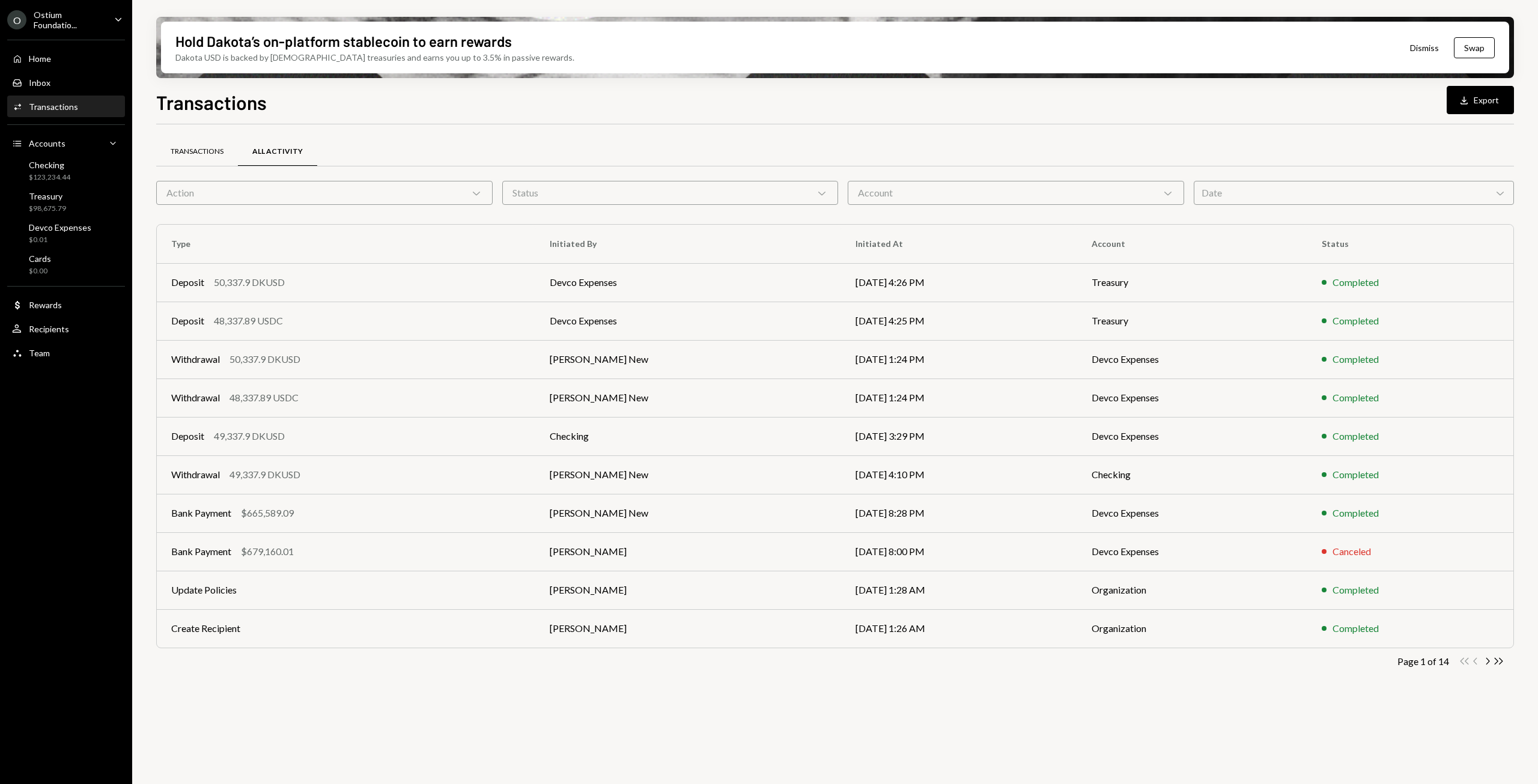
click at [198, 149] on div "Transactions" at bounding box center [196, 151] width 53 height 10
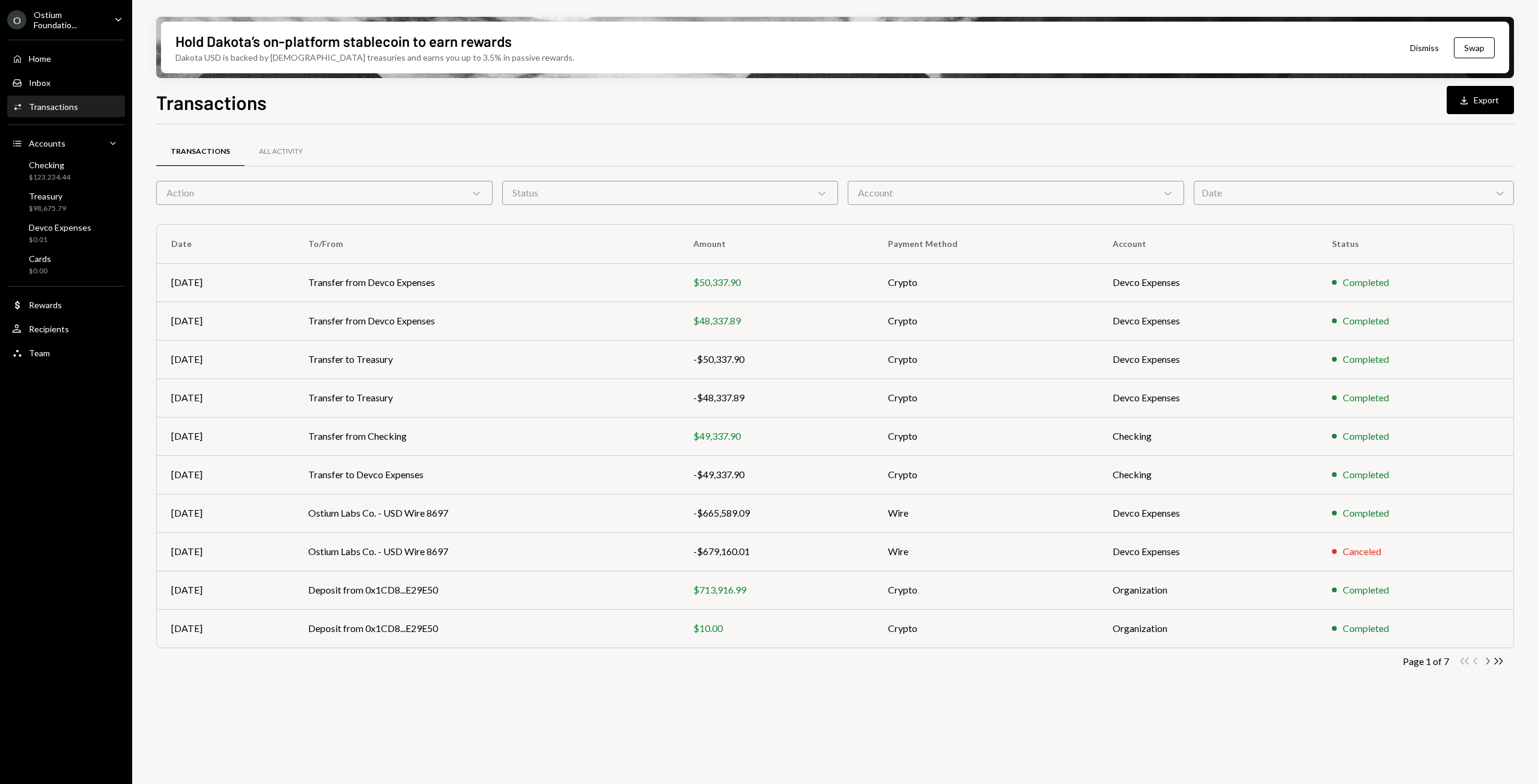
click at [1488, 658] on icon "Chevron Right" at bounding box center [1487, 661] width 12 height 12
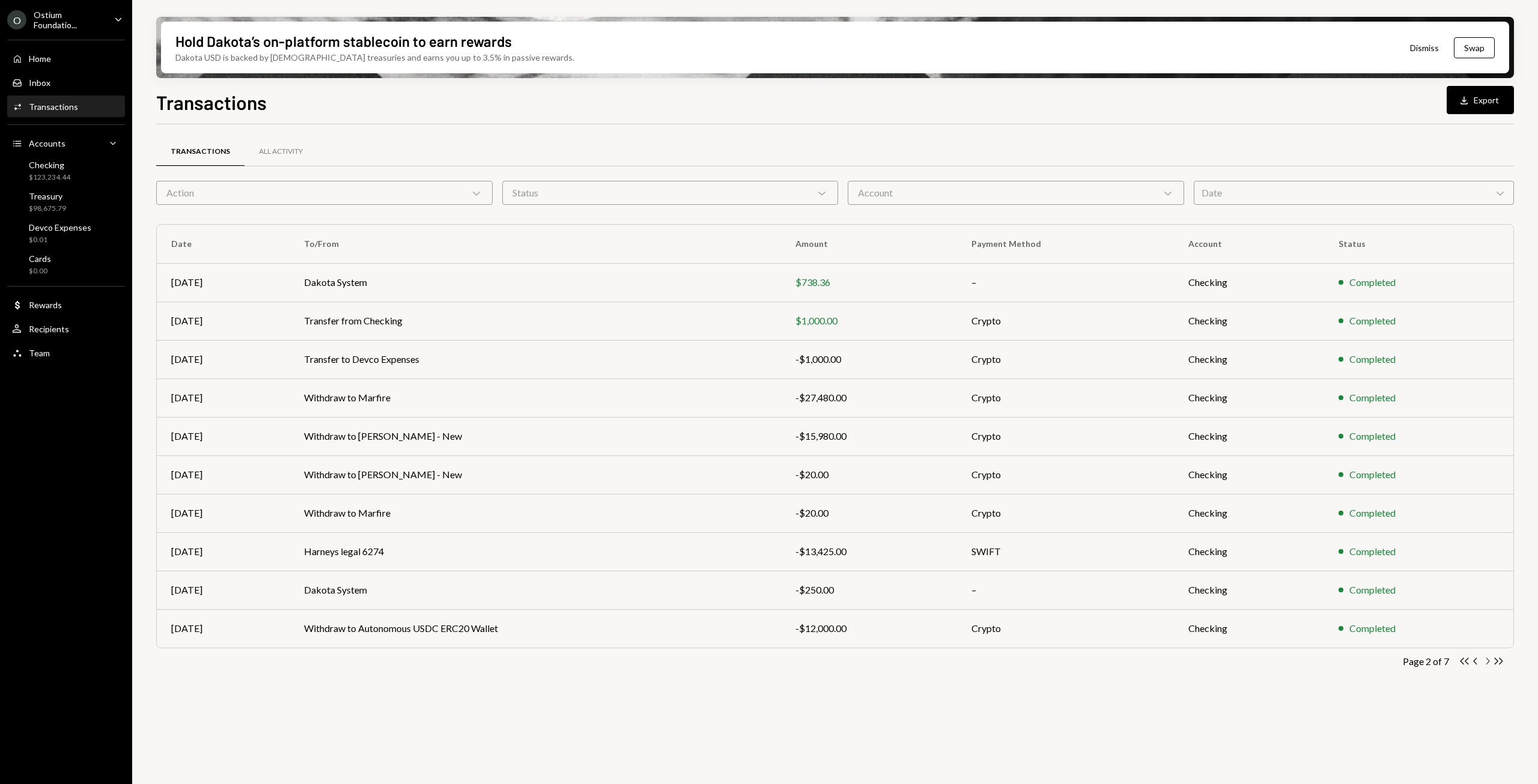
click at [1487, 662] on icon "Chevron Right" at bounding box center [1487, 661] width 12 height 12
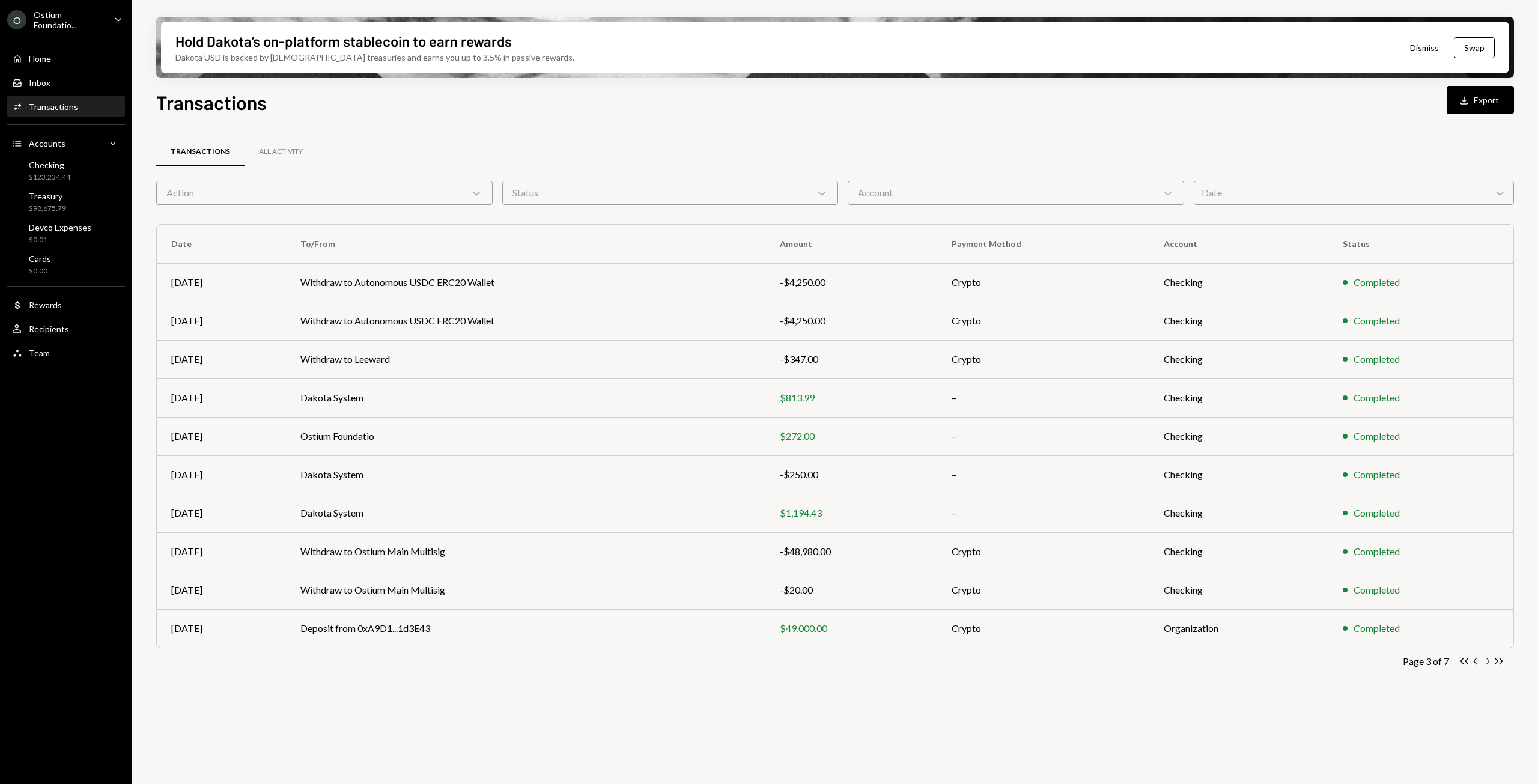
click at [1487, 662] on icon "Chevron Right" at bounding box center [1487, 661] width 12 height 12
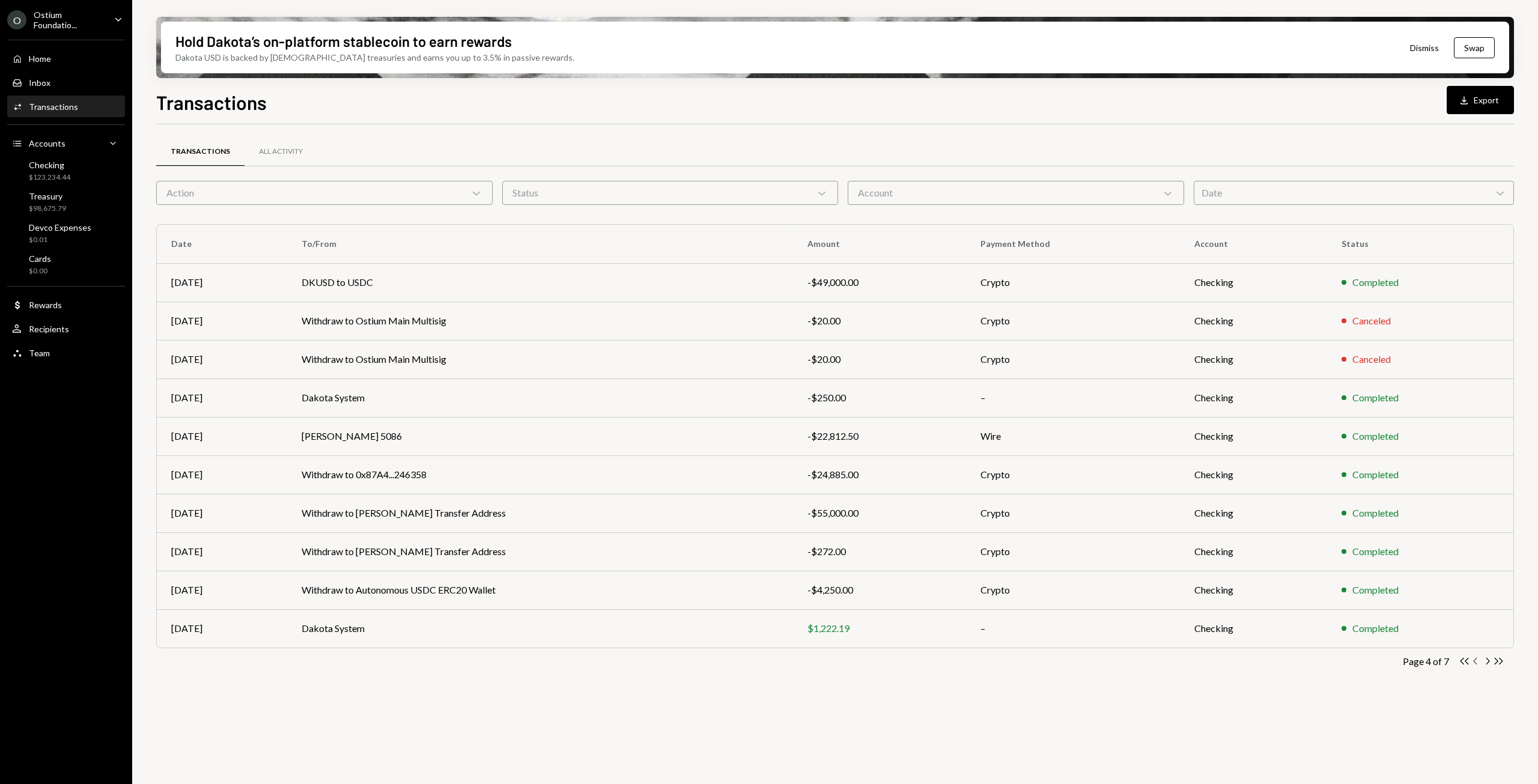
click at [1476, 662] on icon "Chevron Left" at bounding box center [1476, 661] width 12 height 12
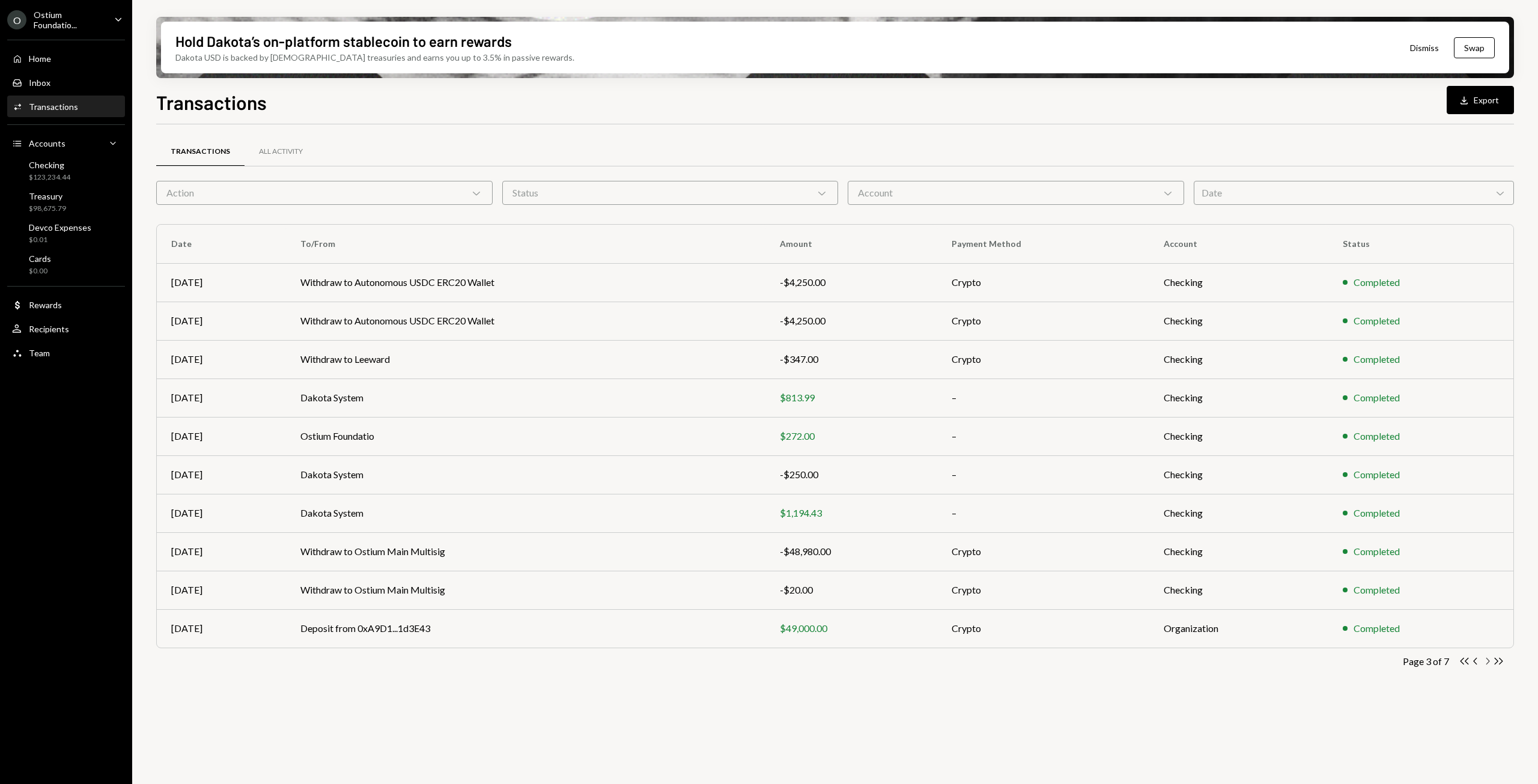
click at [1489, 662] on icon "button" at bounding box center [1488, 661] width 4 height 7
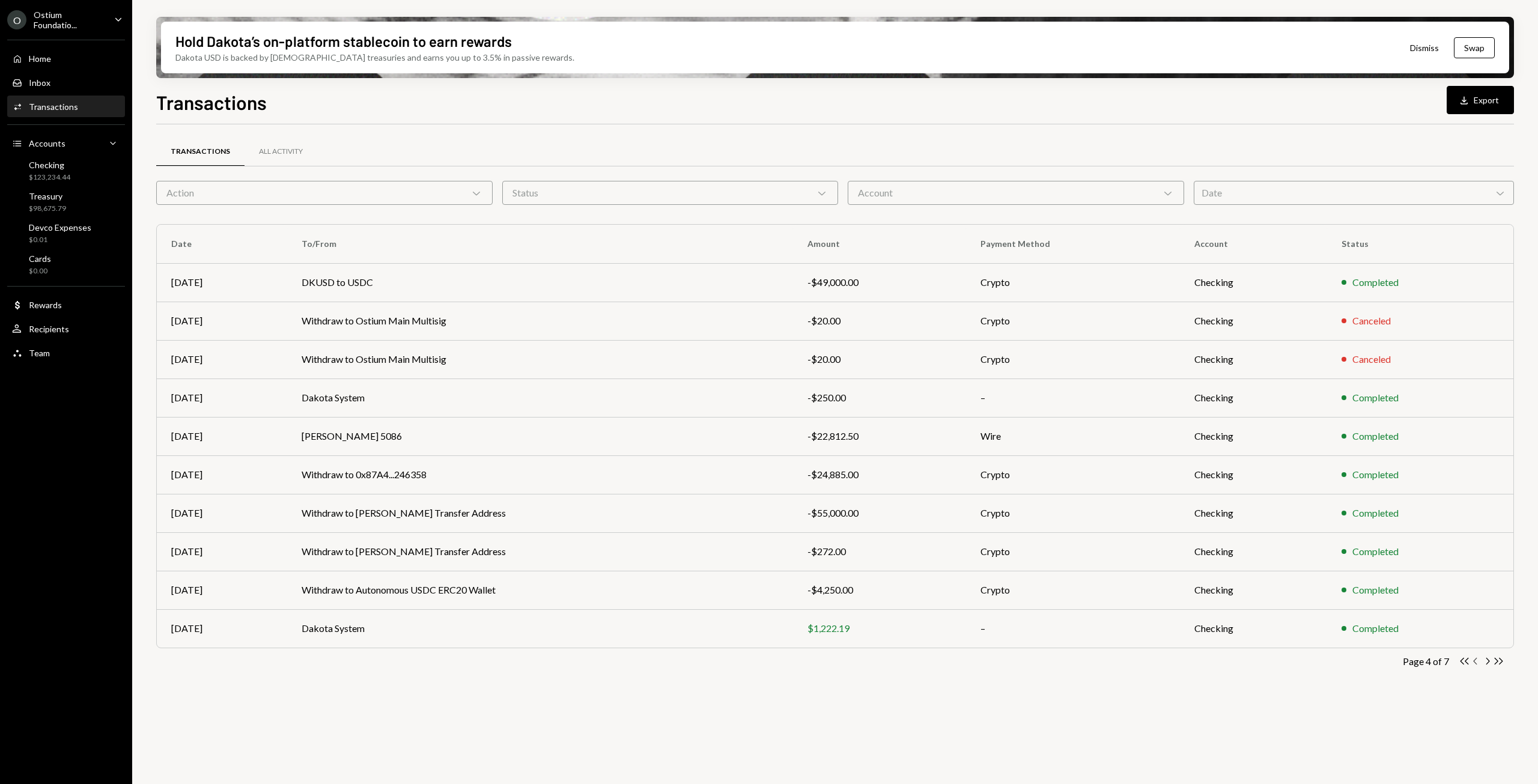
click at [1477, 662] on icon "Chevron Left" at bounding box center [1476, 661] width 12 height 12
